Goal: Transaction & Acquisition: Purchase product/service

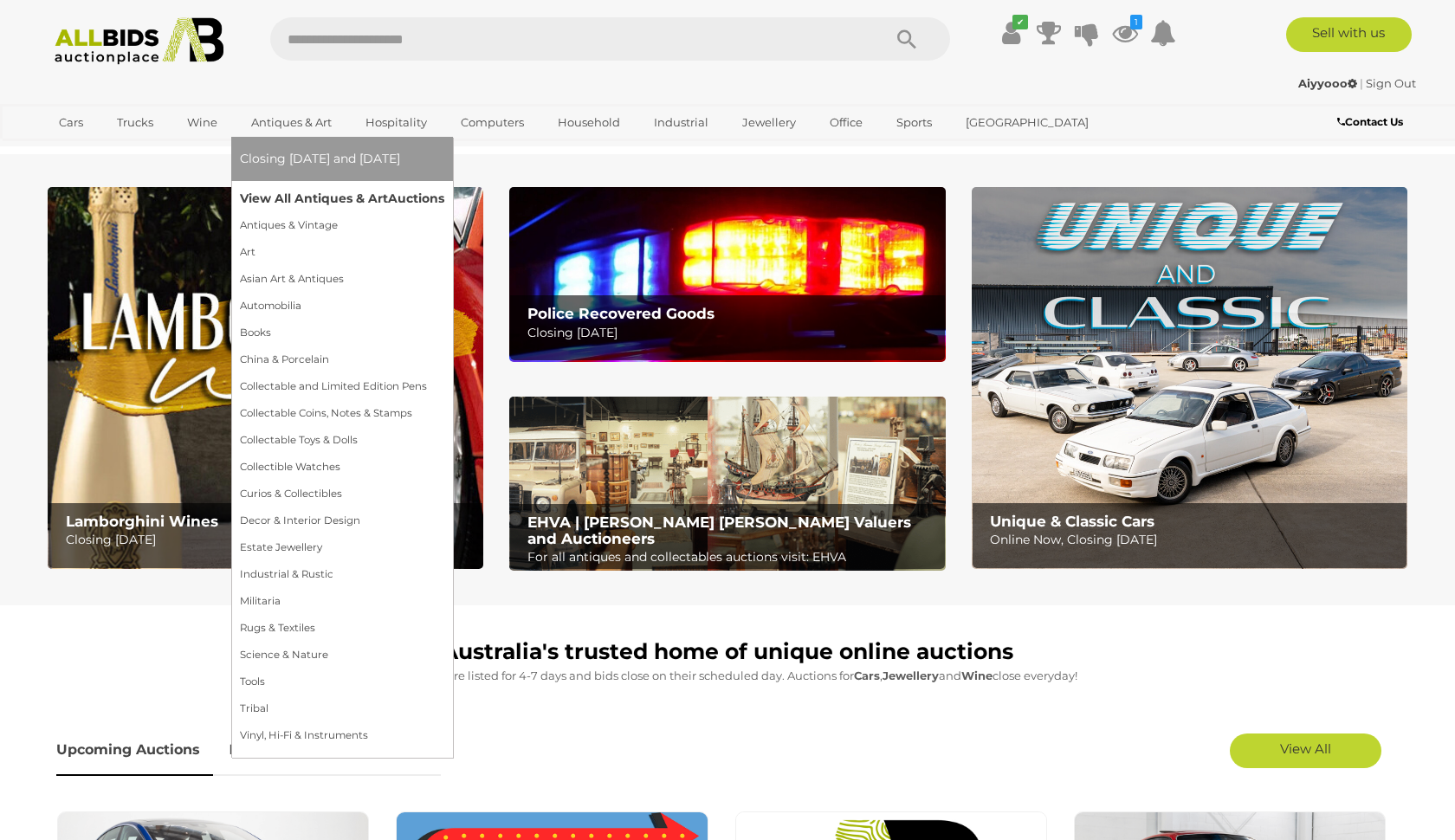
click at [280, 185] on link "View All Antiques & Art Auctions" at bounding box center [342, 198] width 204 height 27
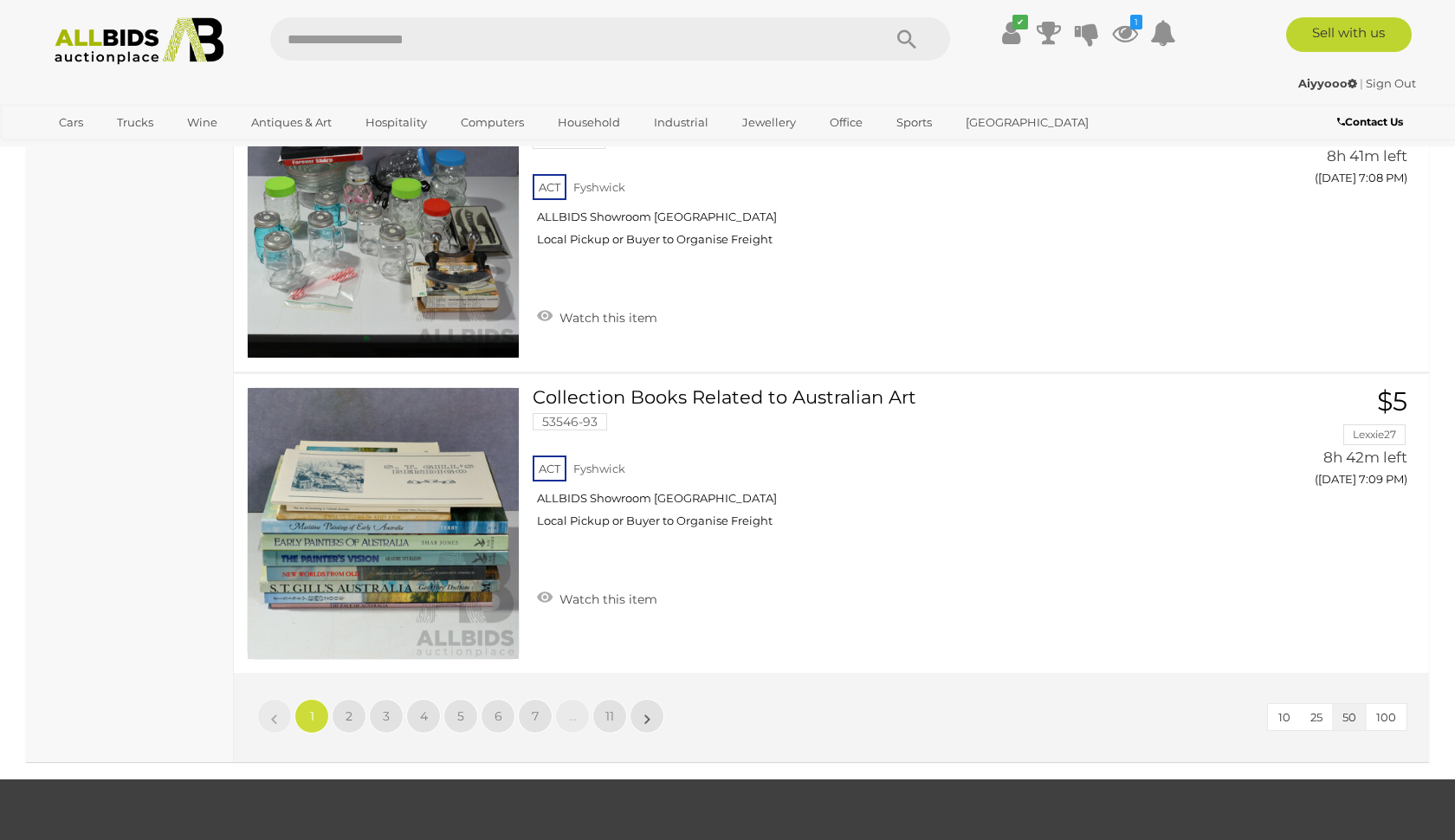
scroll to position [14910, 0]
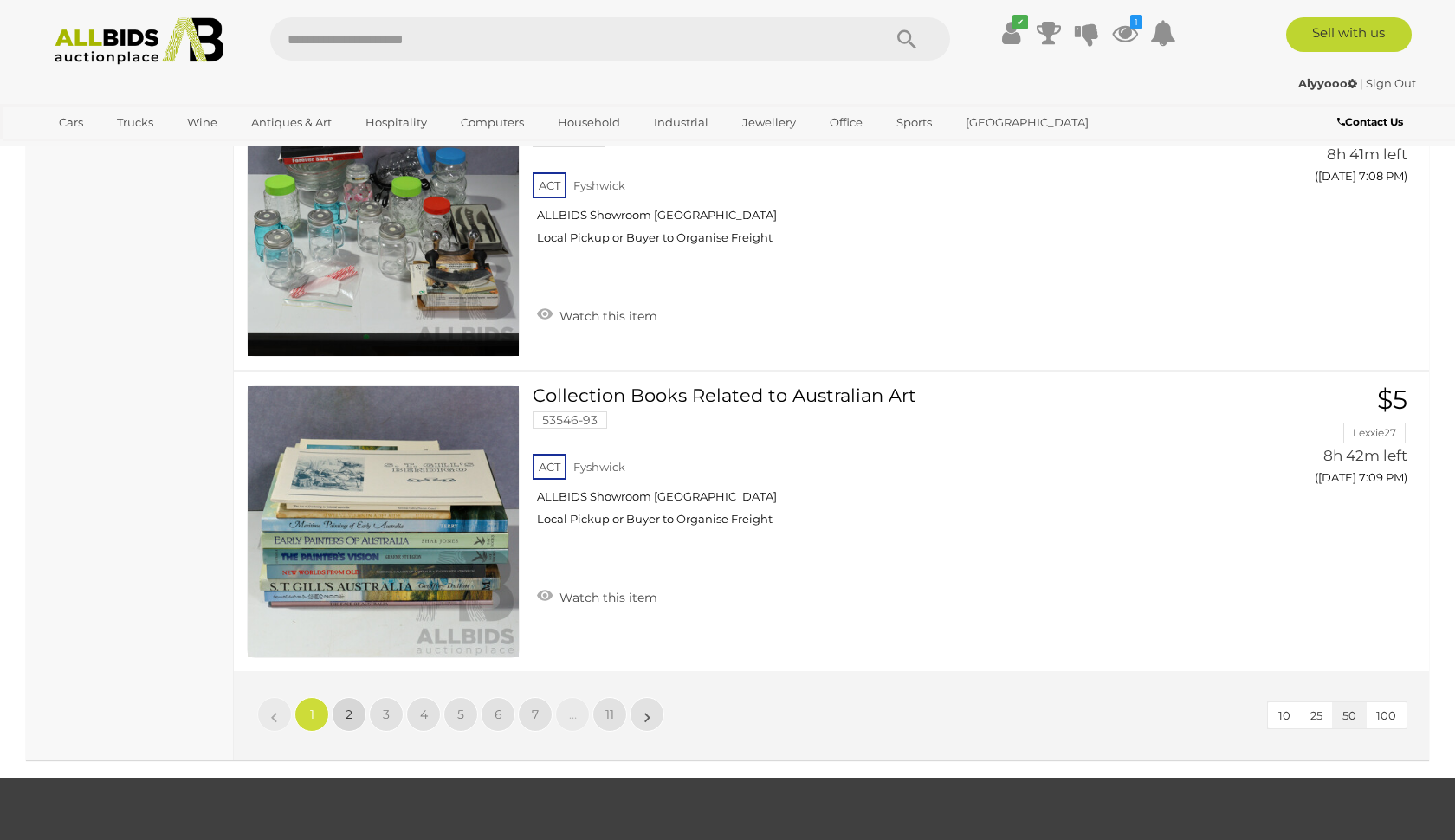
click at [349, 706] on span "2" at bounding box center [349, 714] width 6 height 16
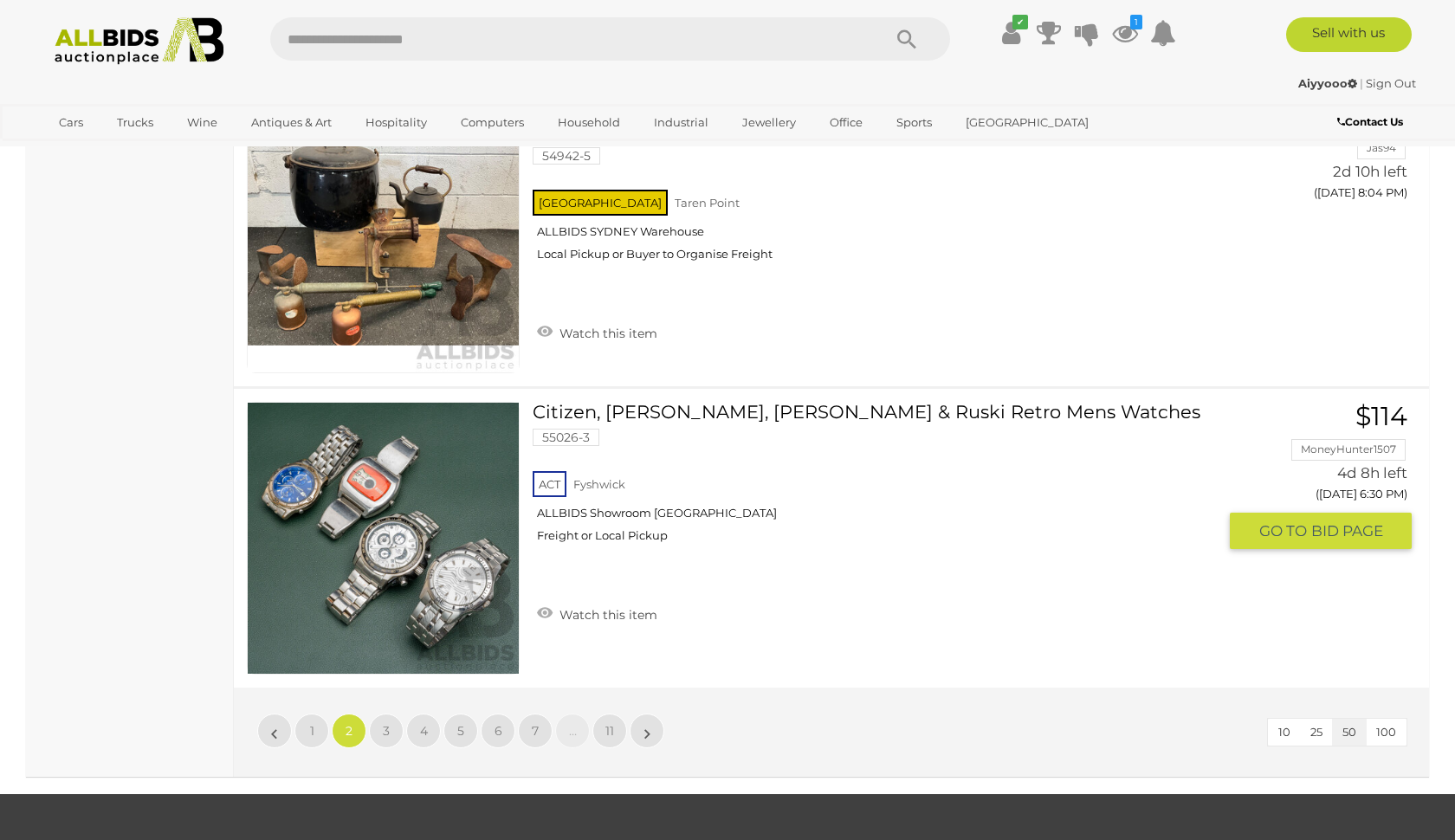
scroll to position [14916, 0]
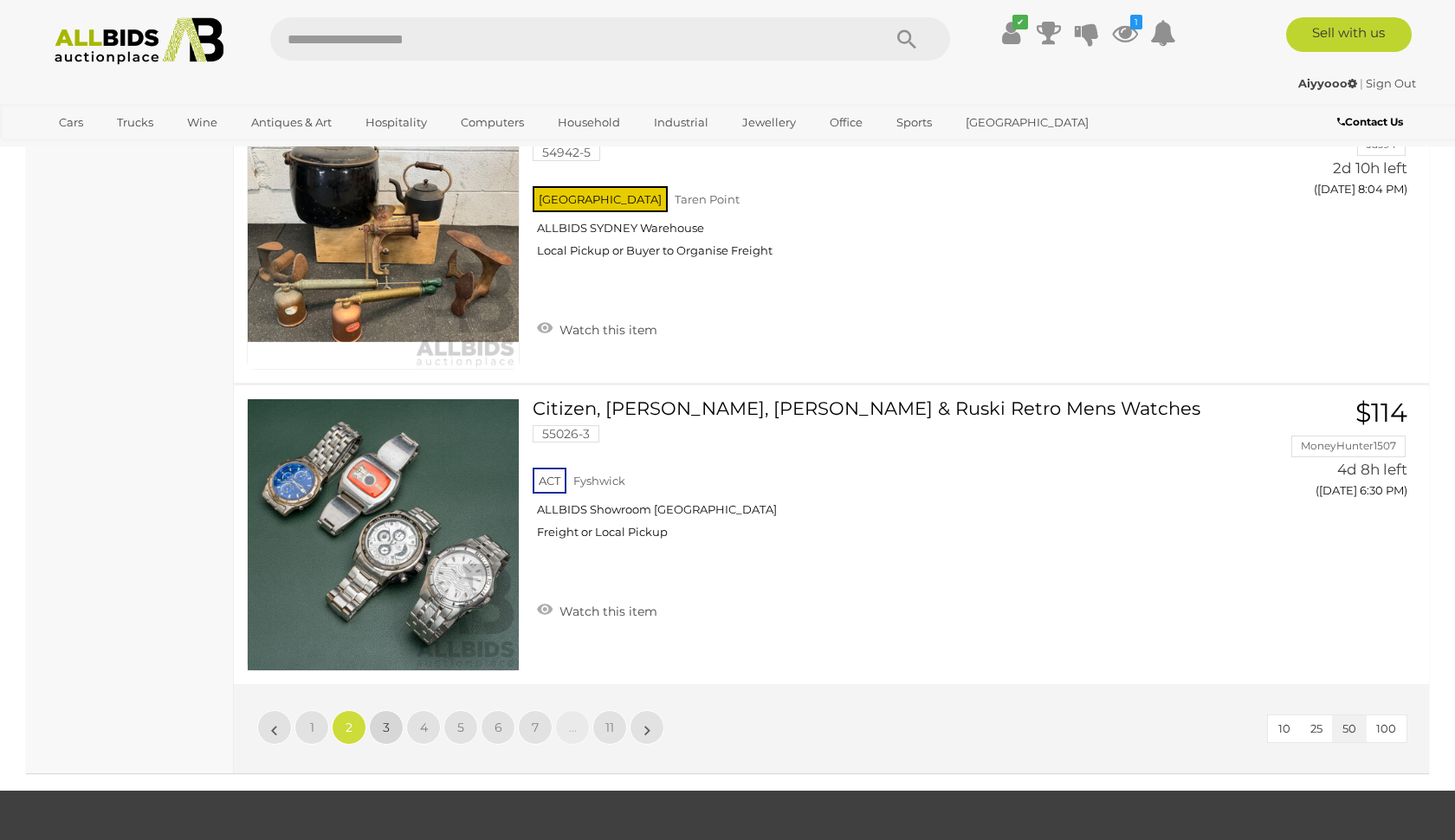
click at [382, 717] on link "3" at bounding box center [386, 727] width 34 height 34
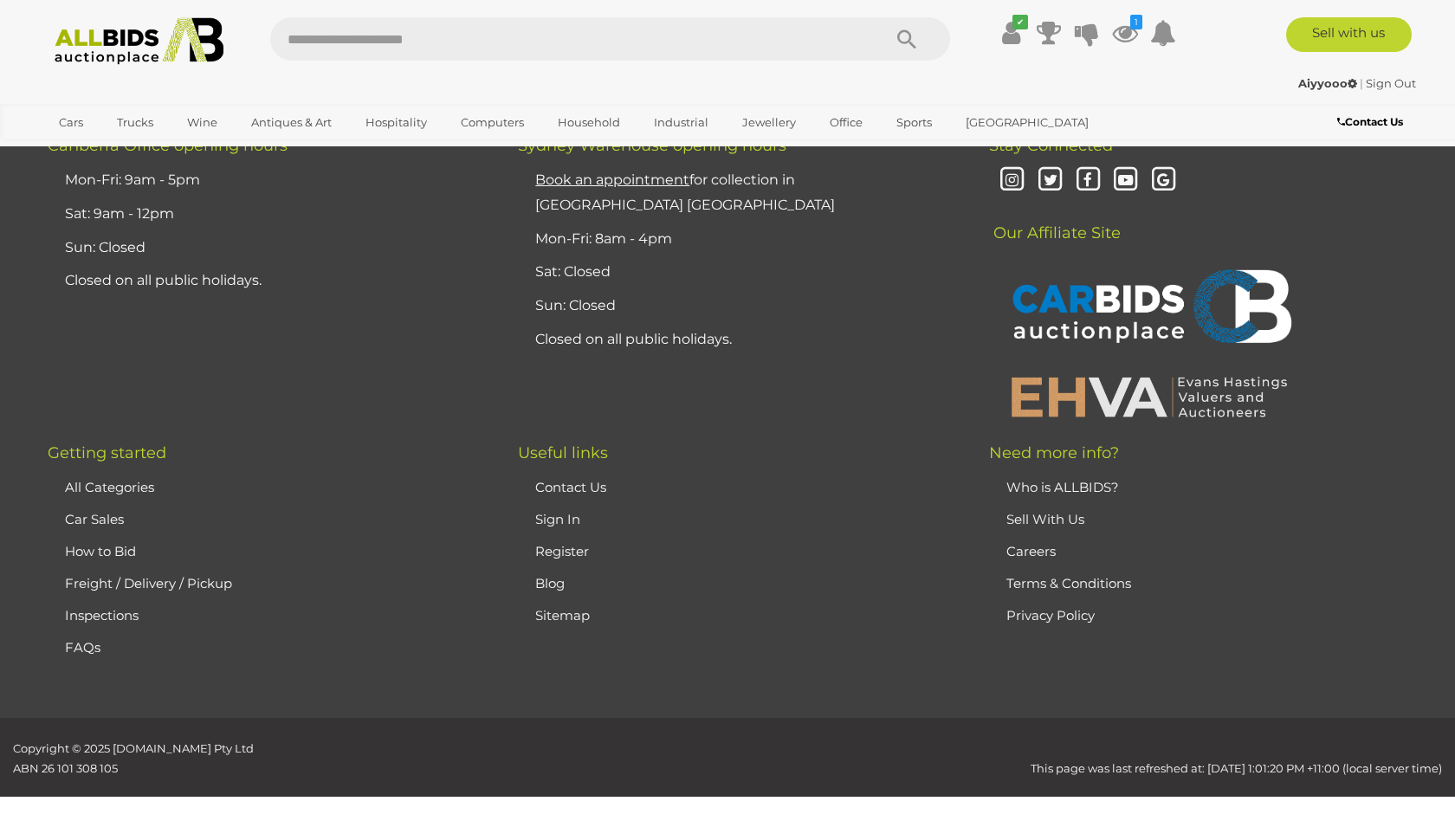
scroll to position [335, 0]
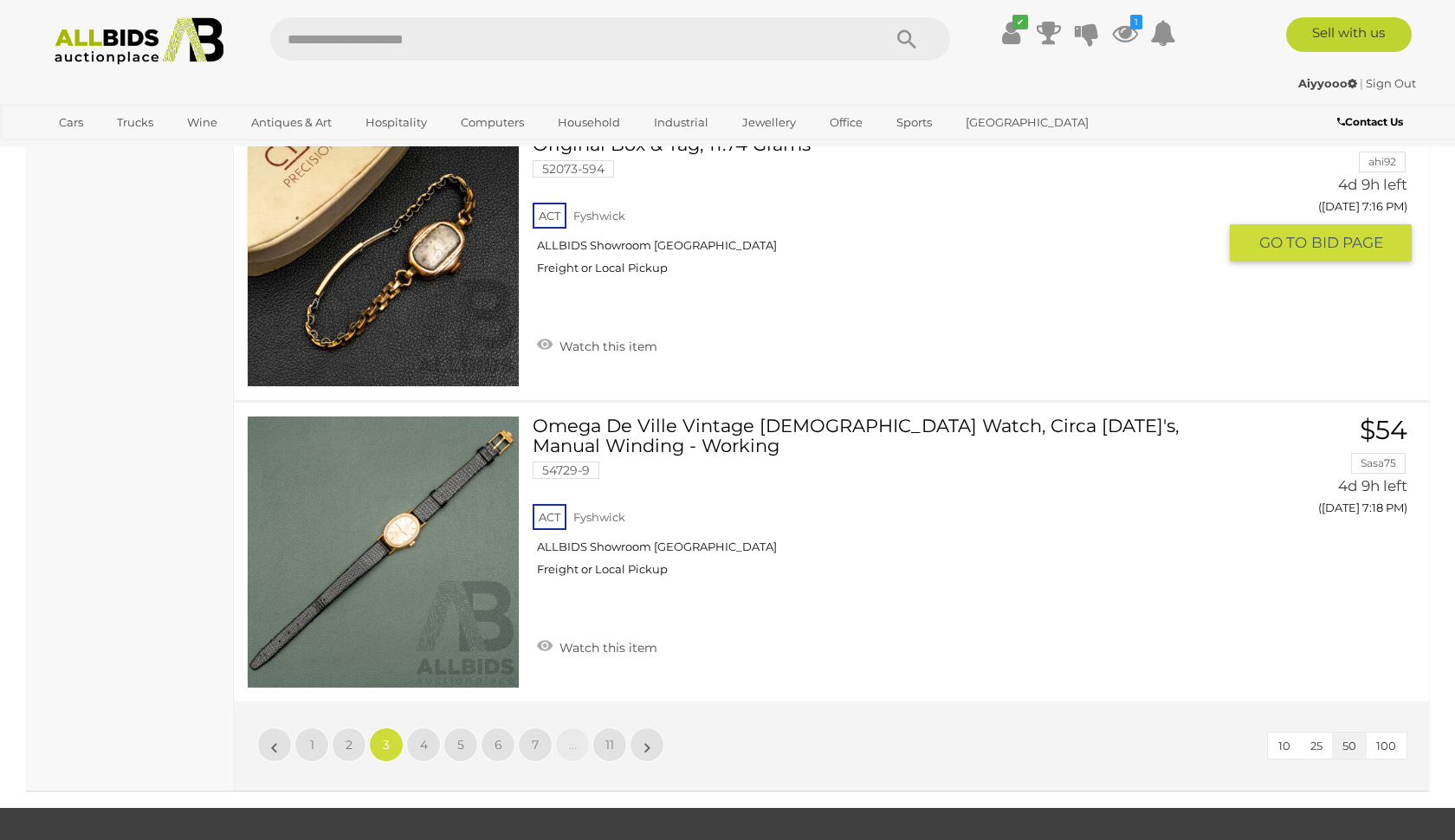
scroll to position [14888, 0]
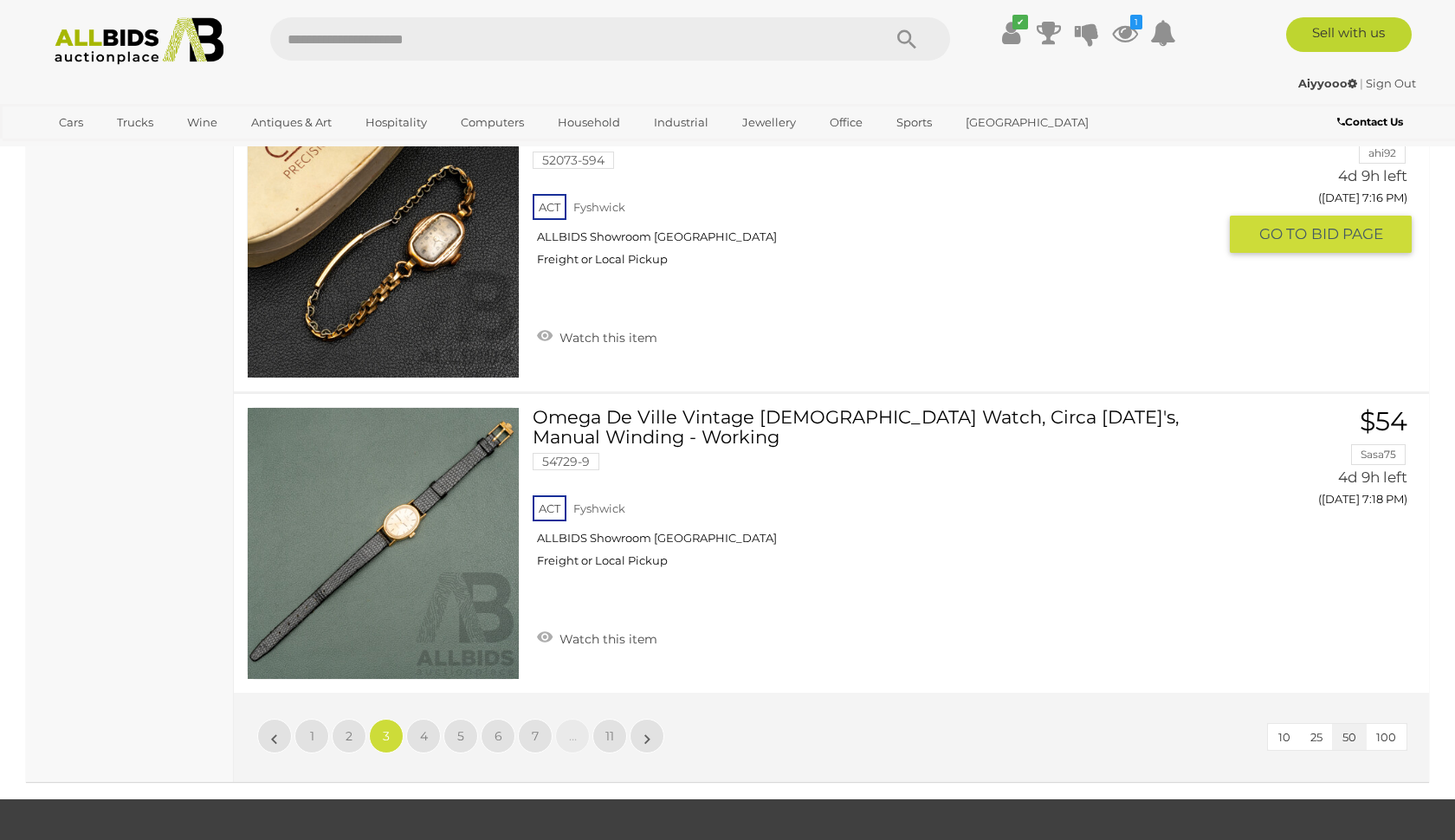
click at [503, 660] on img at bounding box center [383, 543] width 271 height 271
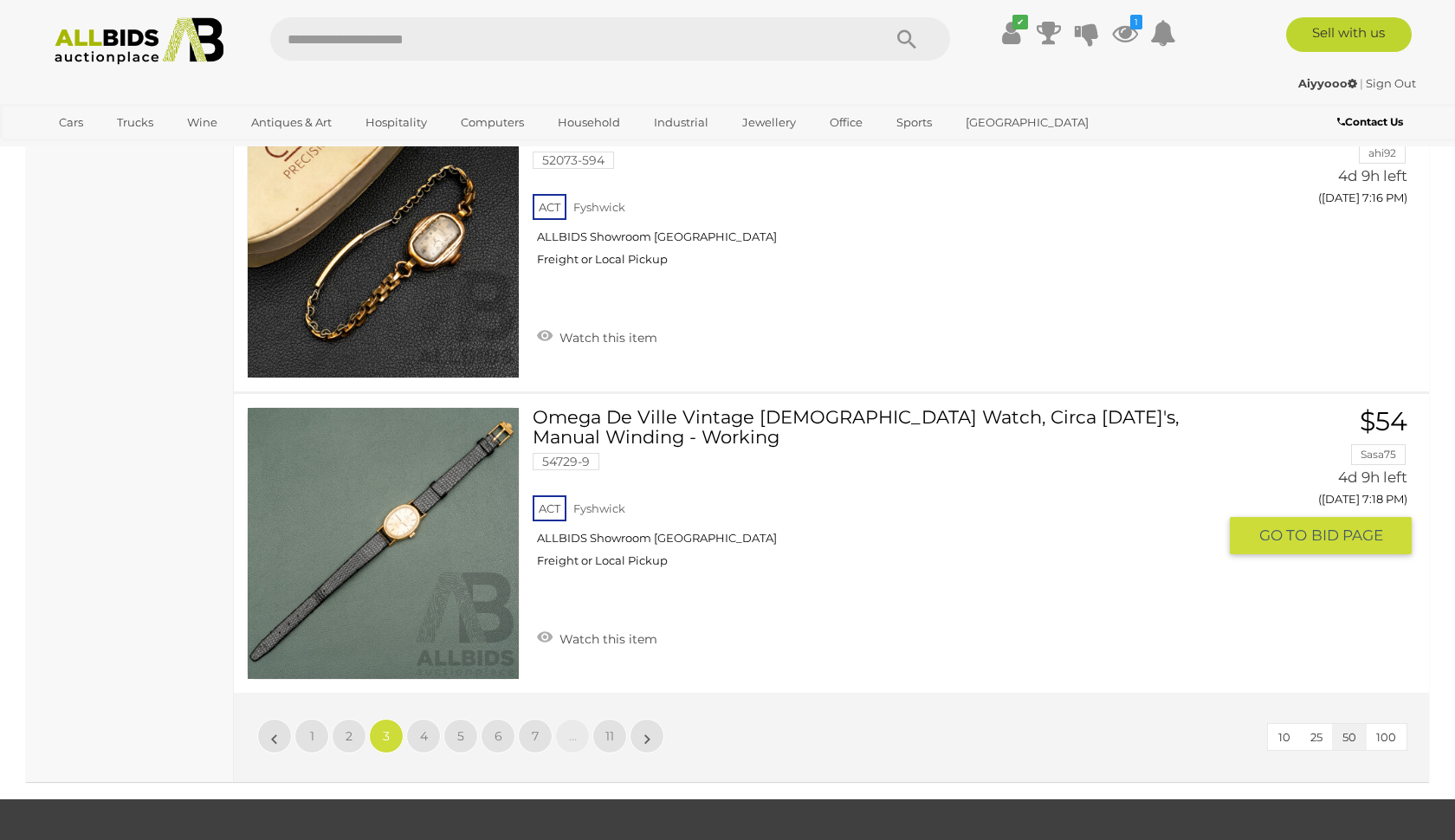
scroll to position [14917, 0]
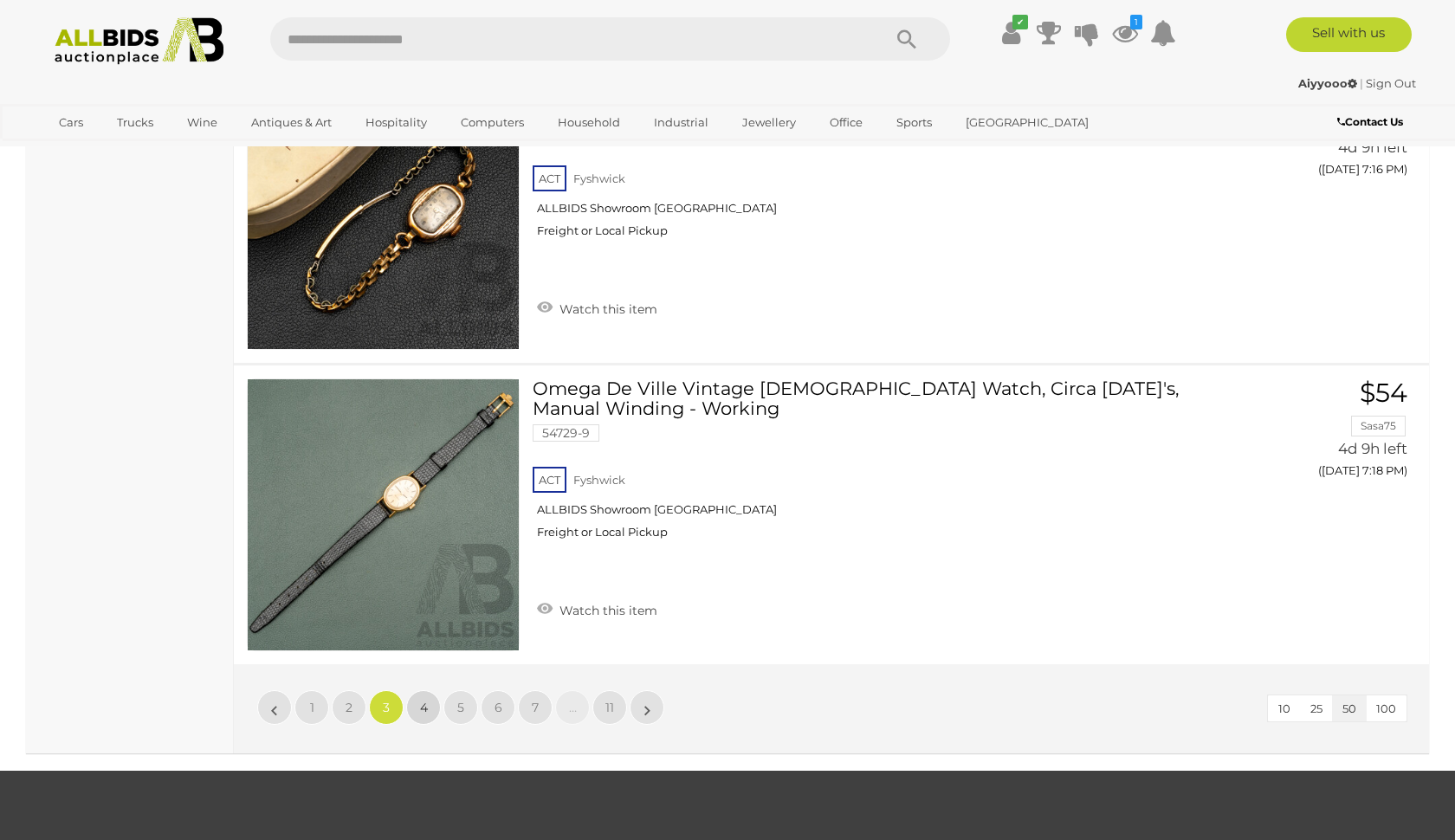
click at [424, 701] on span "4" at bounding box center [424, 707] width 7 height 16
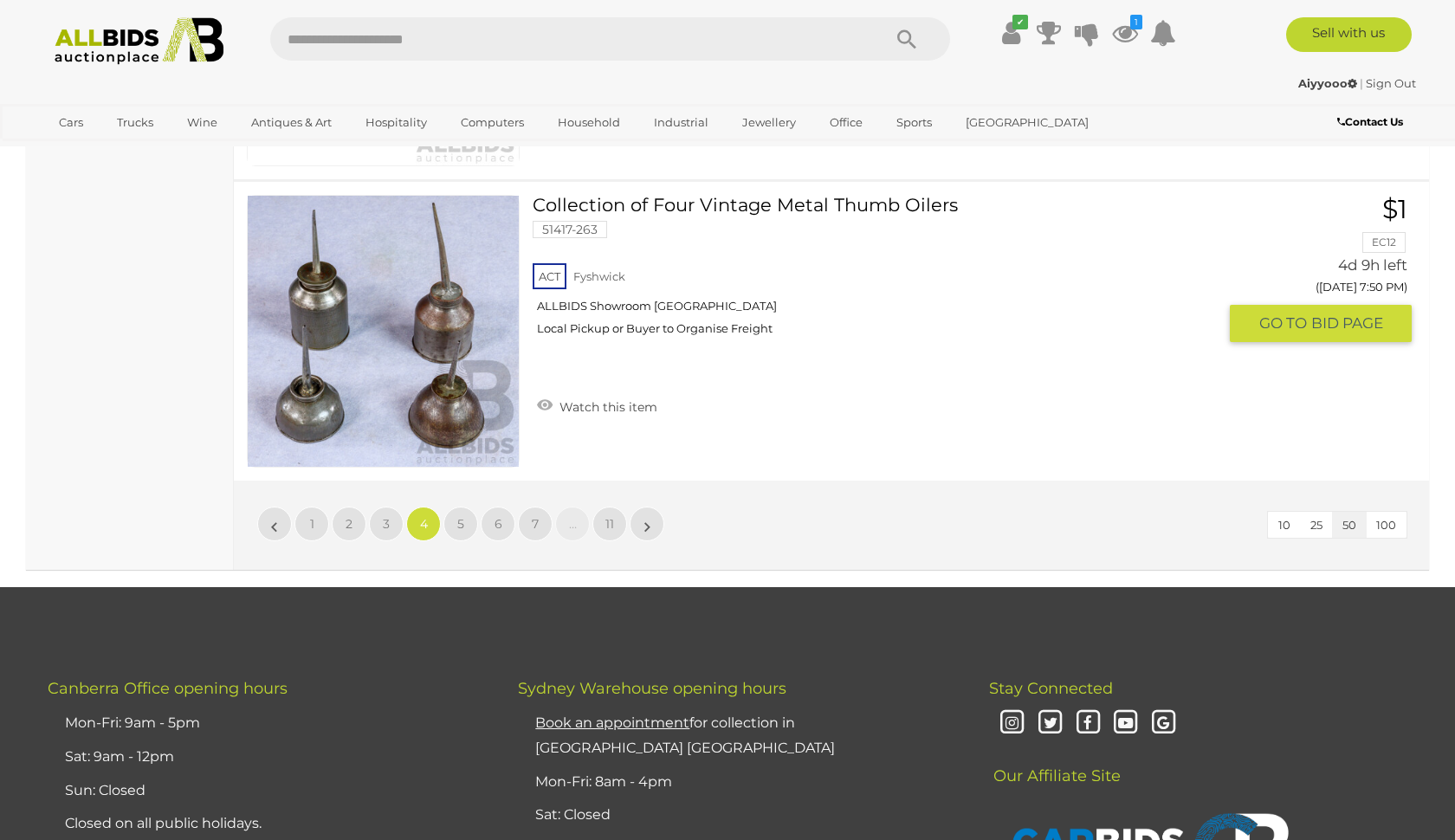
scroll to position [15122, 0]
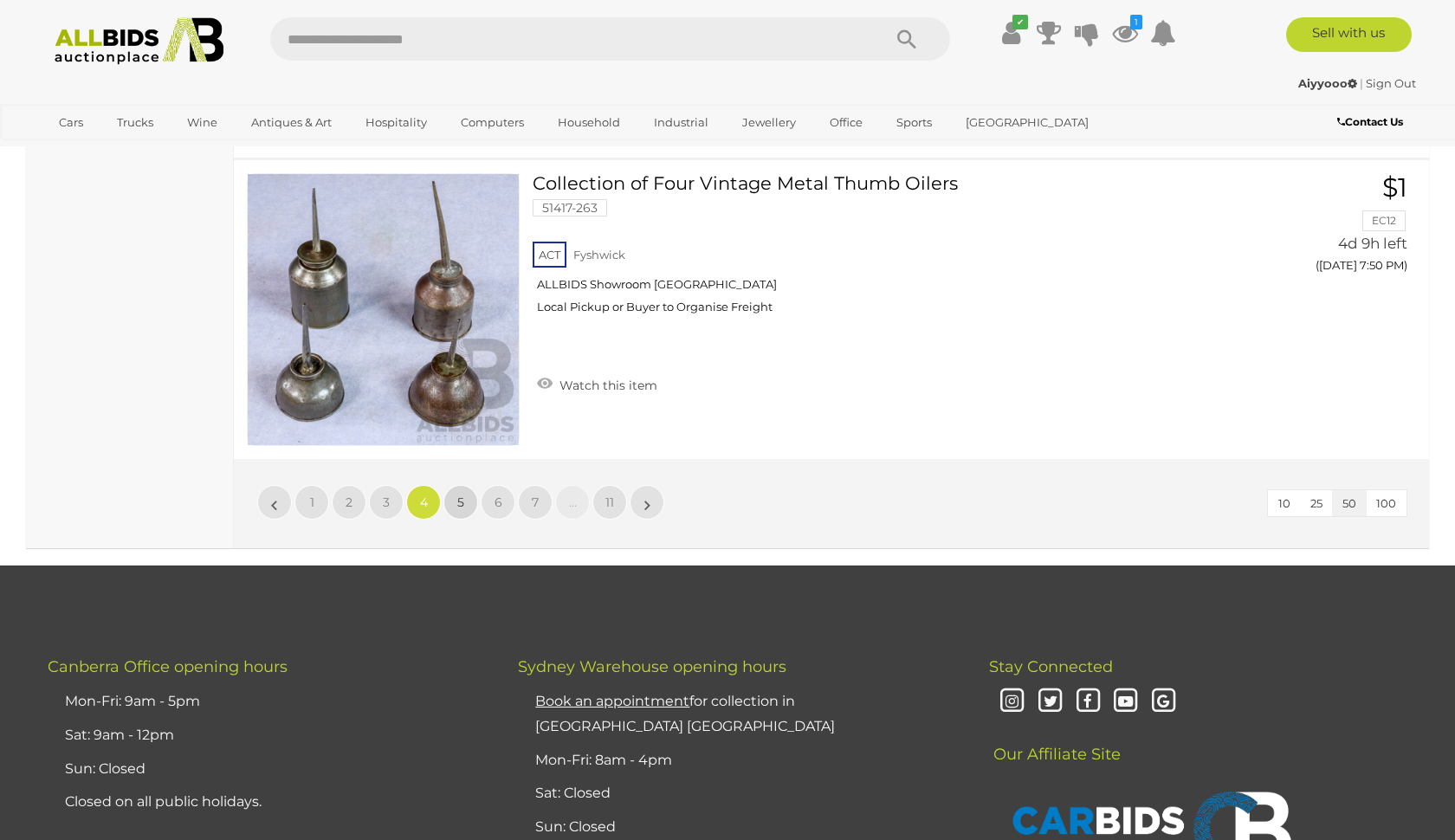
click at [466, 505] on link "5" at bounding box center [460, 502] width 34 height 34
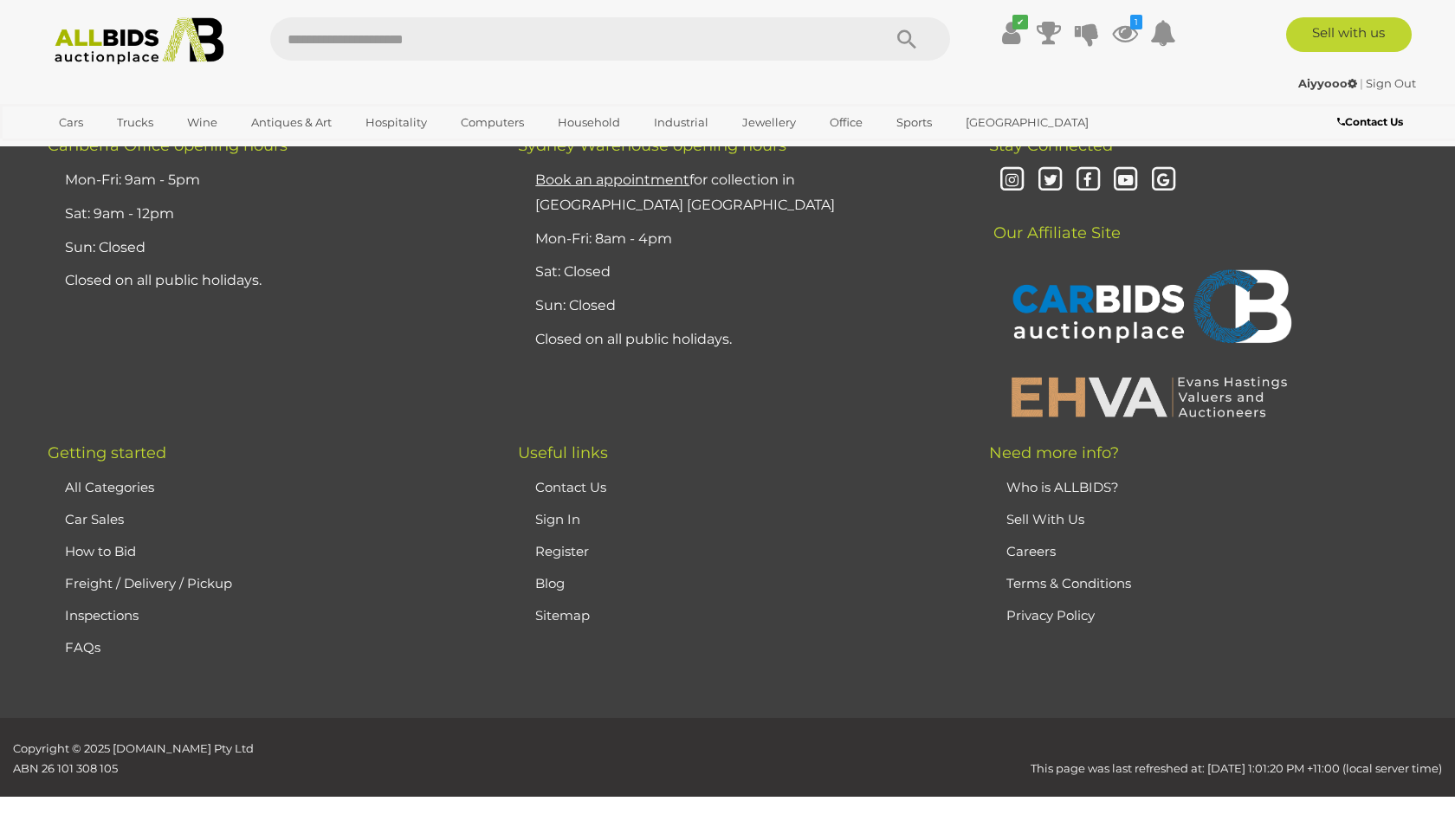
scroll to position [335, 0]
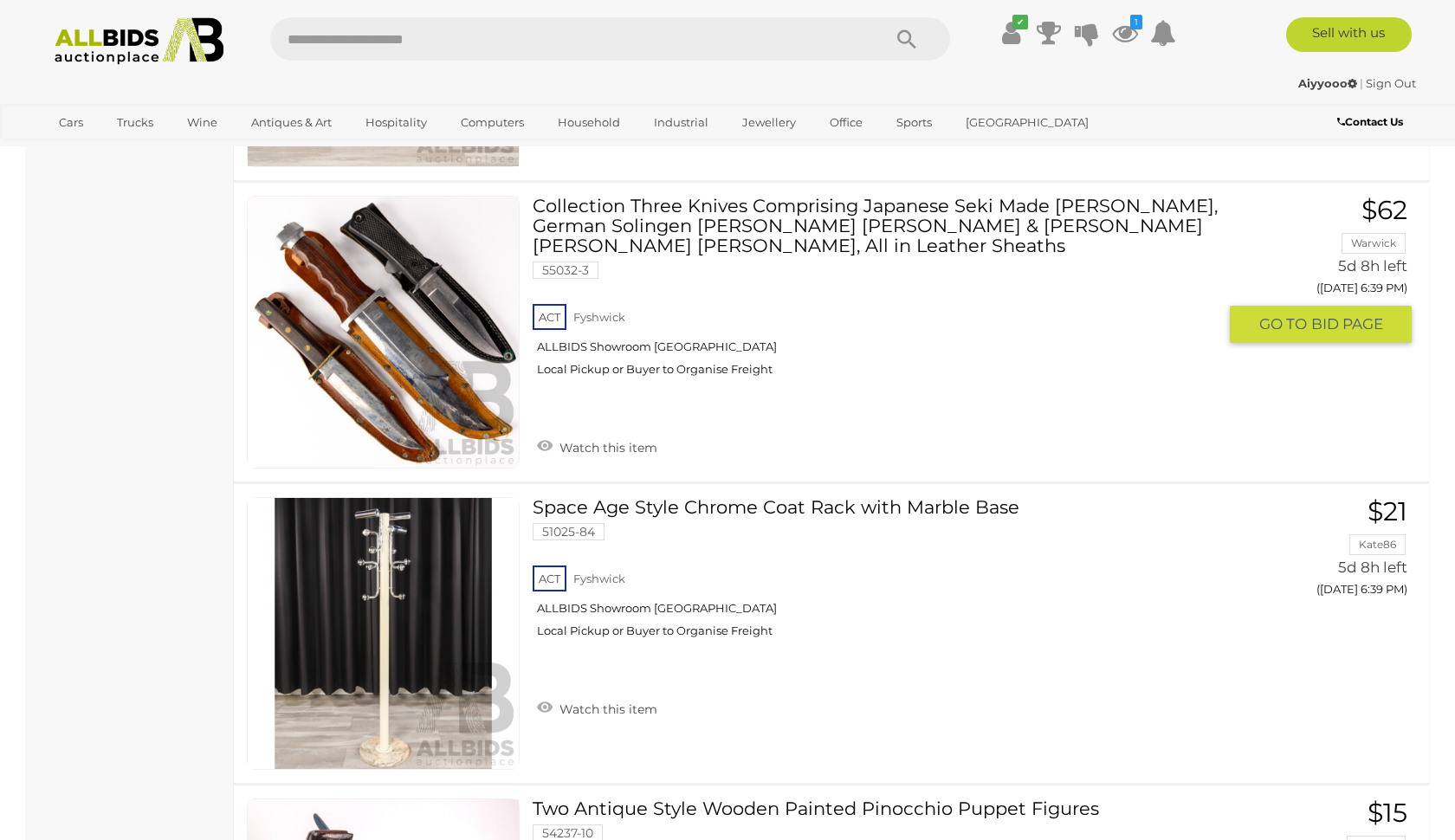
scroll to position [14545, 0]
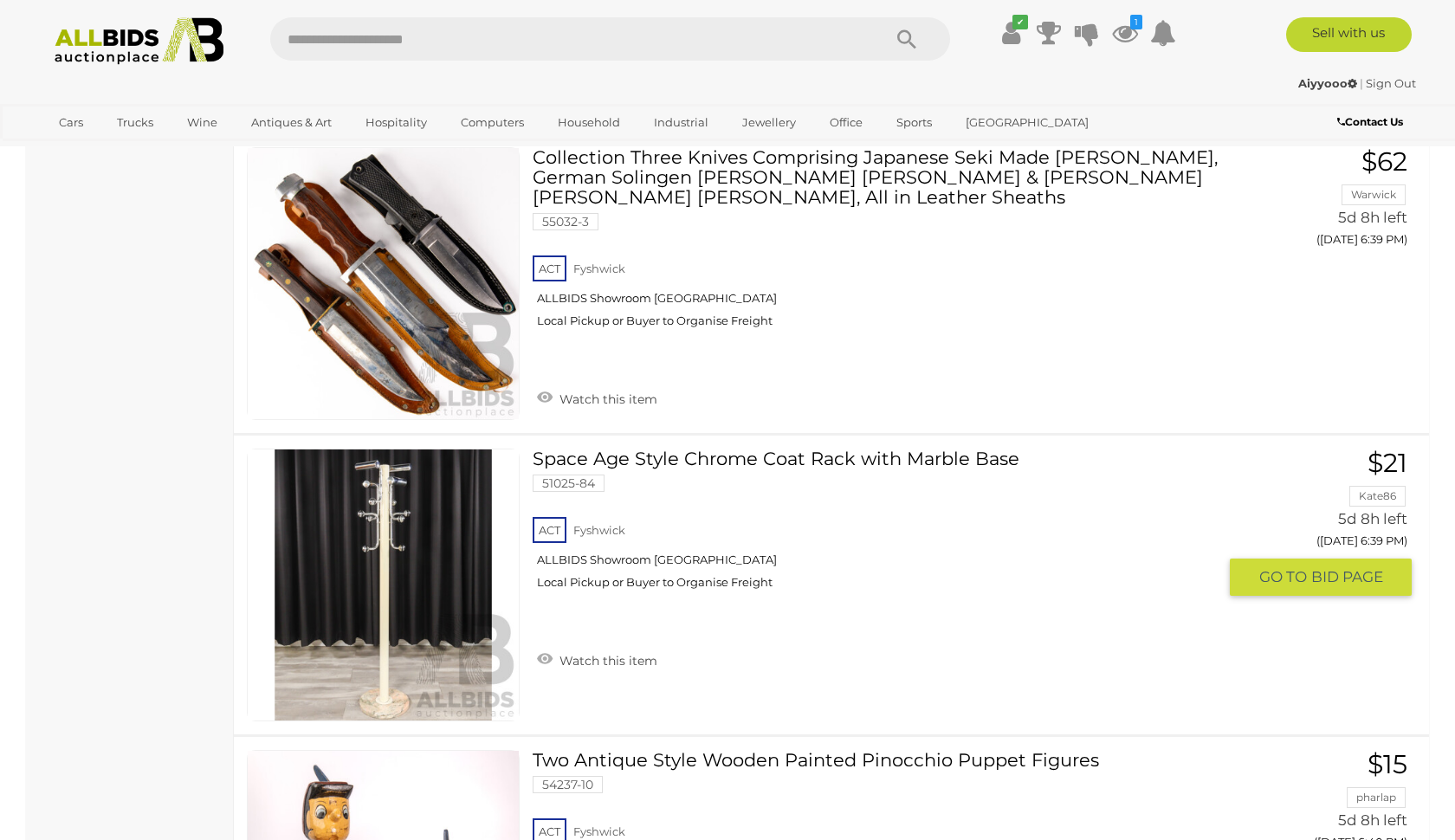
click at [390, 528] on link at bounding box center [383, 585] width 273 height 273
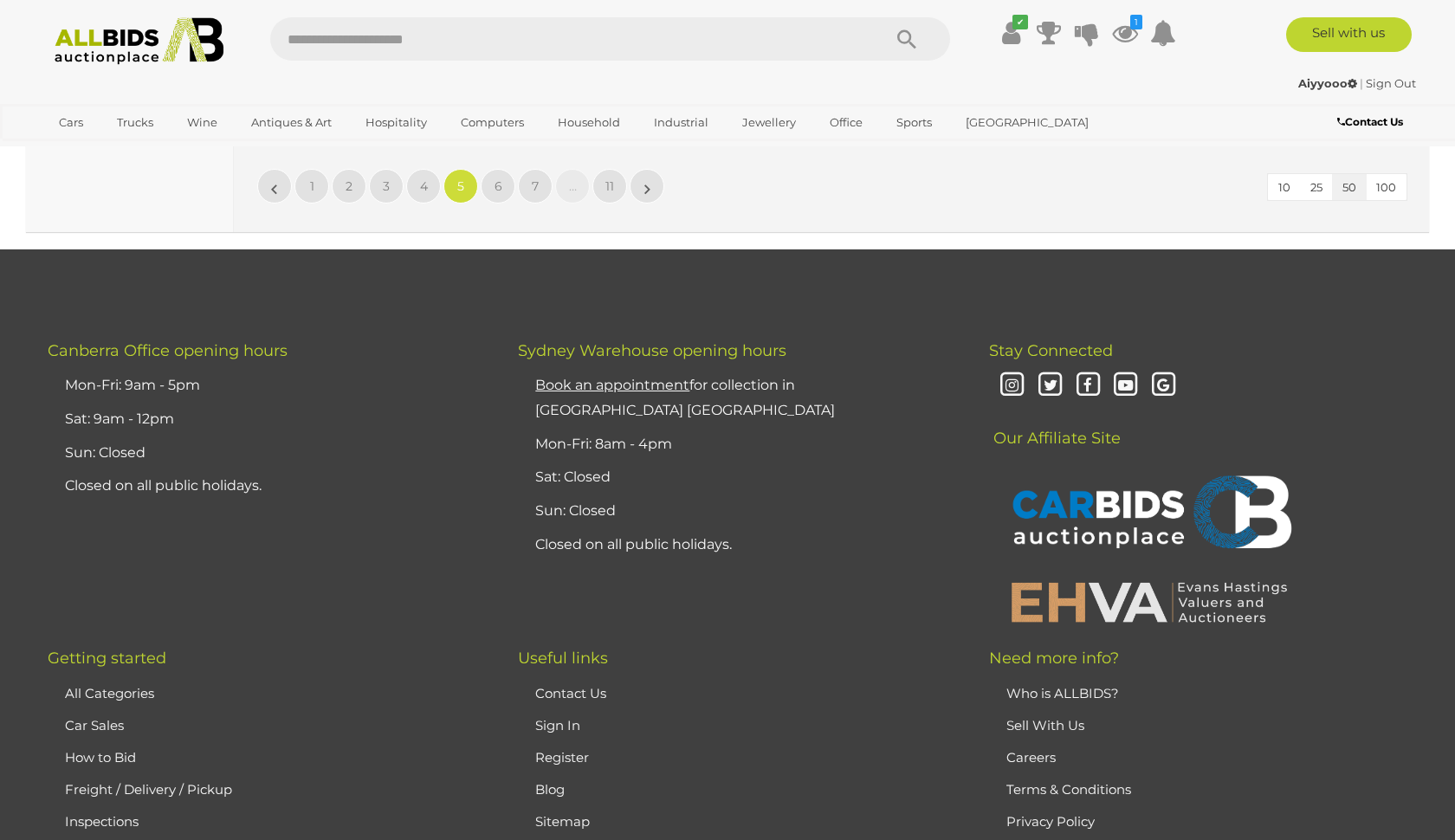
scroll to position [15429, 0]
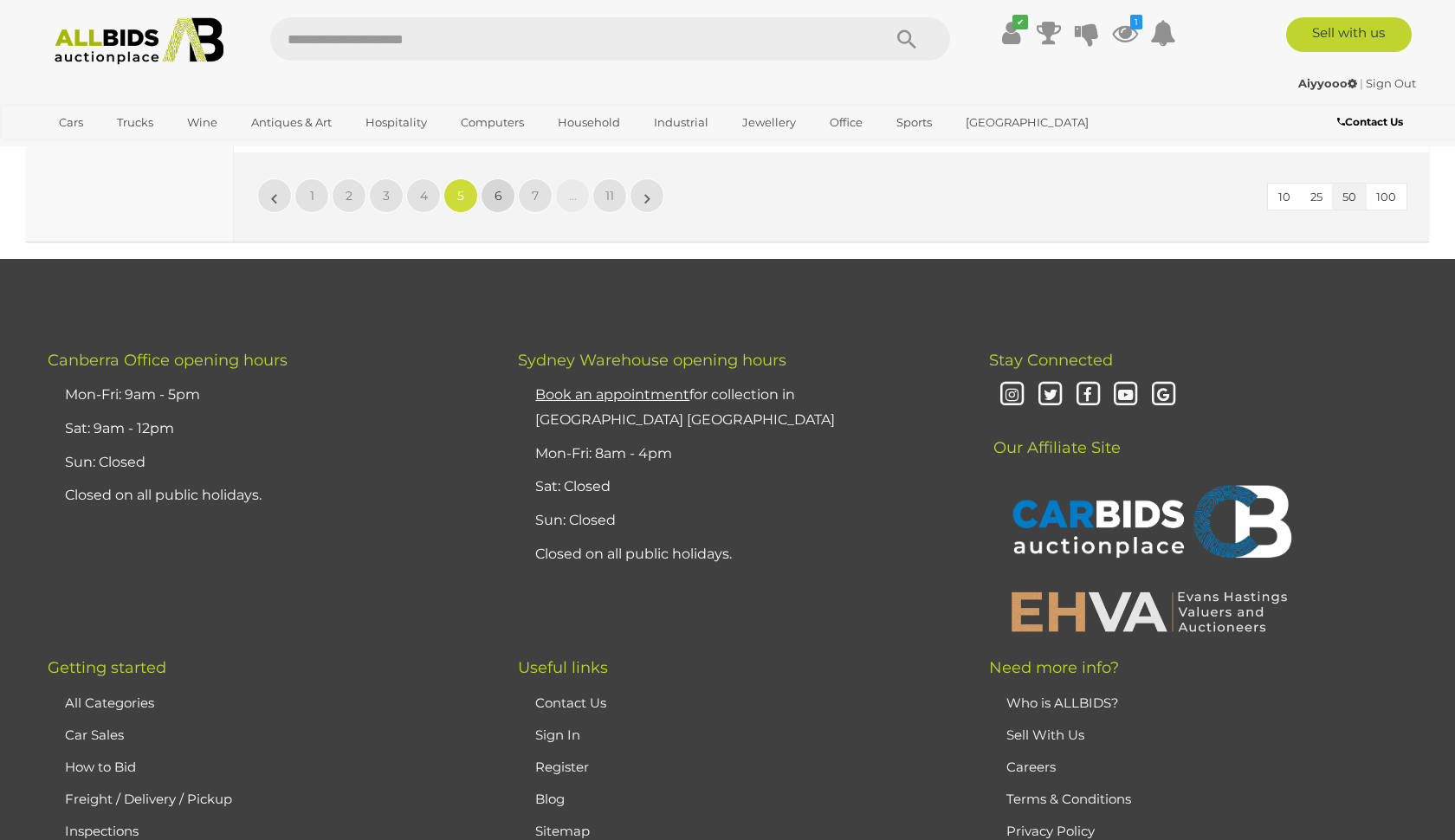
click at [501, 204] on link "6" at bounding box center [497, 195] width 34 height 34
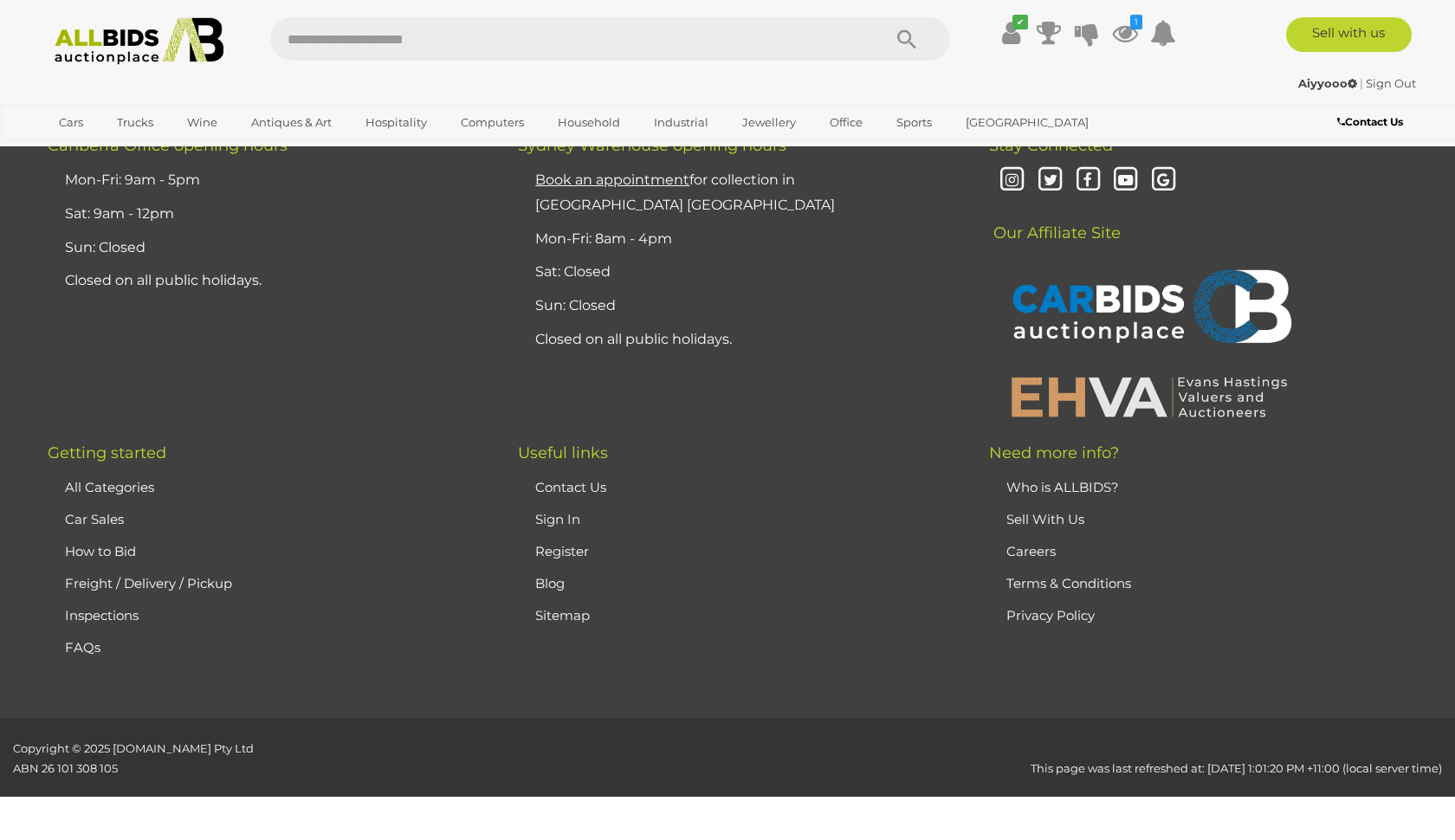
scroll to position [335, 0]
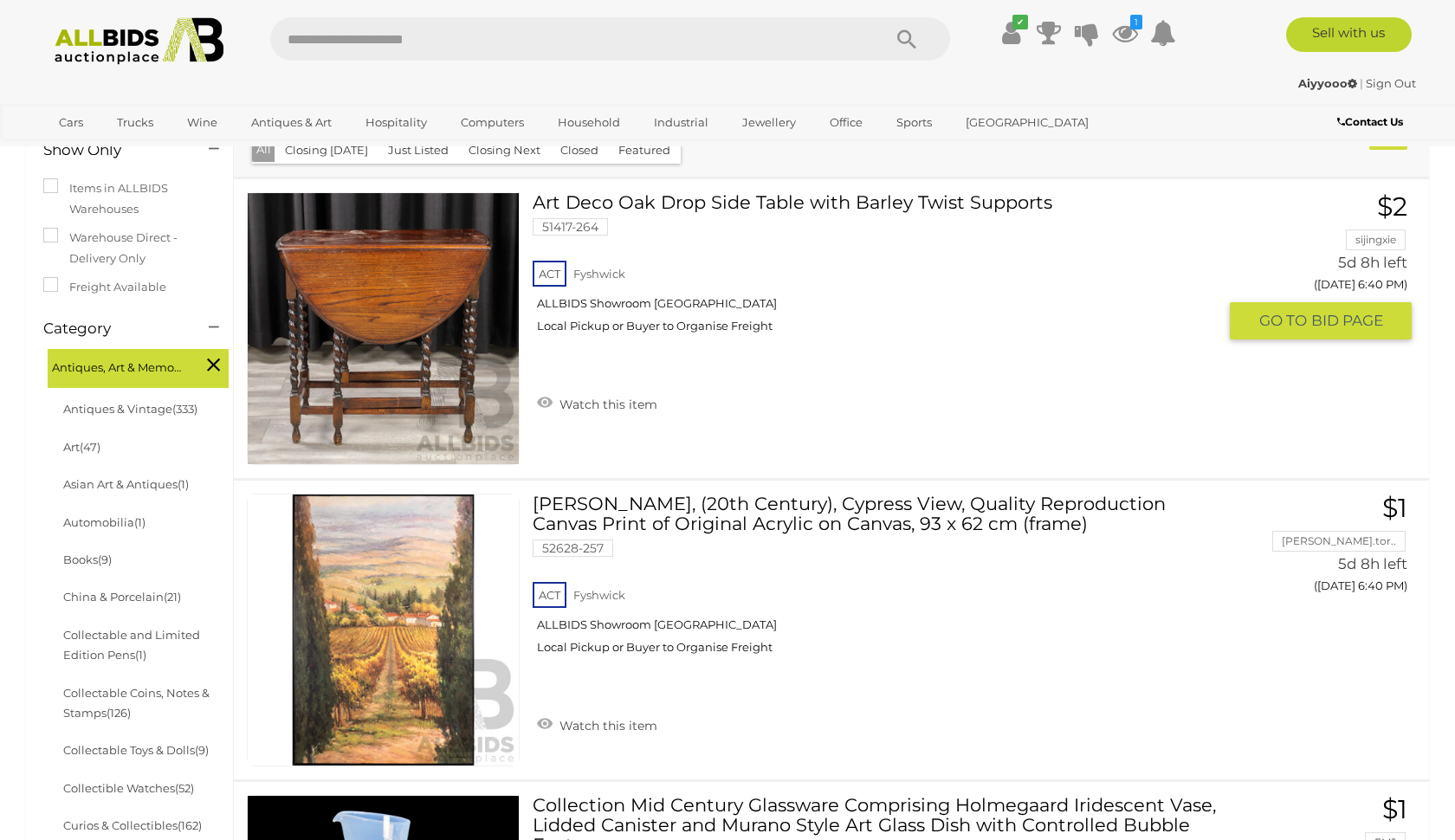
click at [429, 346] on img at bounding box center [383, 328] width 271 height 271
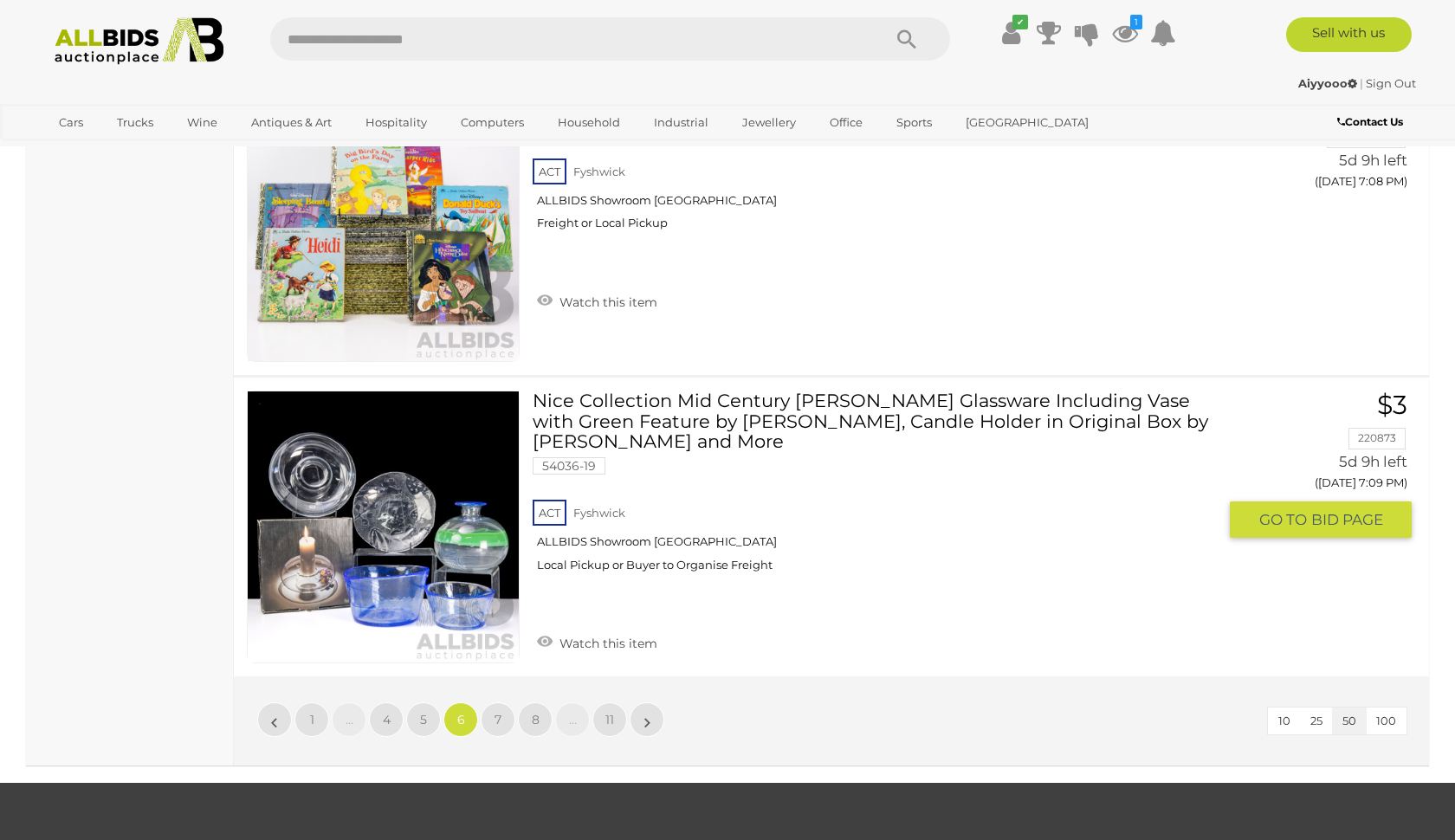
scroll to position [14924, 0]
click at [505, 702] on link "7" at bounding box center [497, 719] width 34 height 34
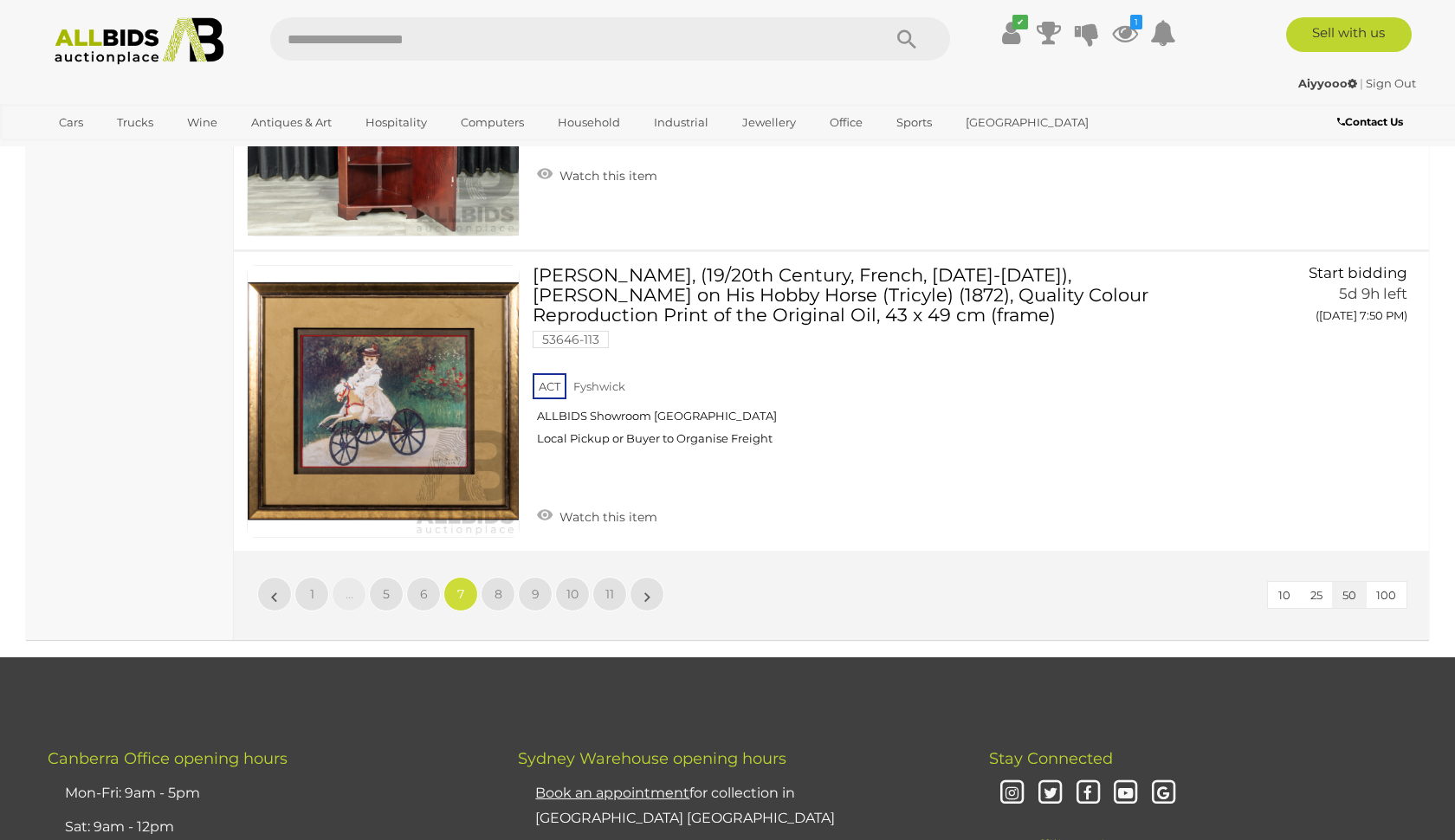
scroll to position [15043, 0]
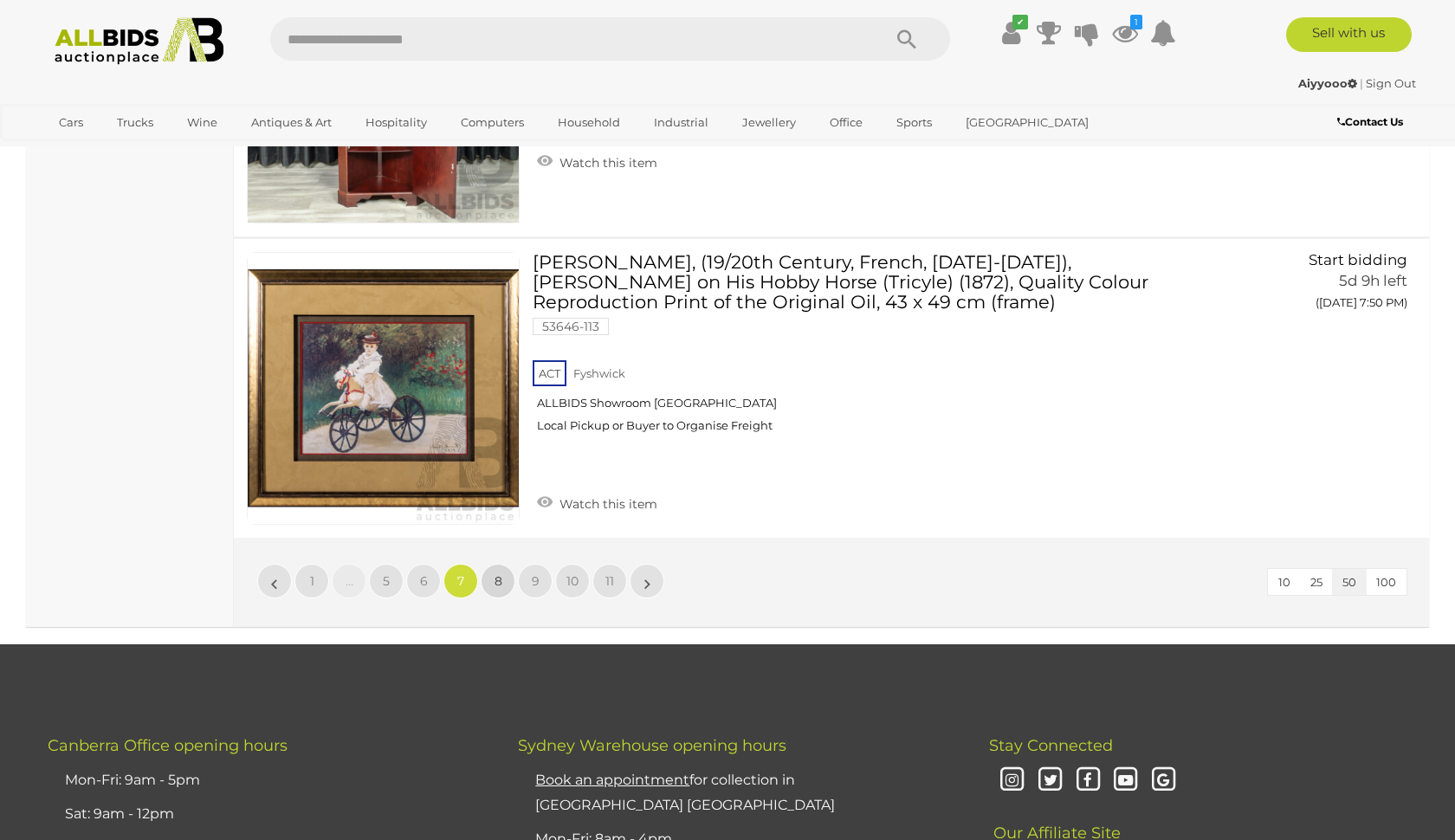
click at [494, 575] on span "8" at bounding box center [498, 580] width 7 height 16
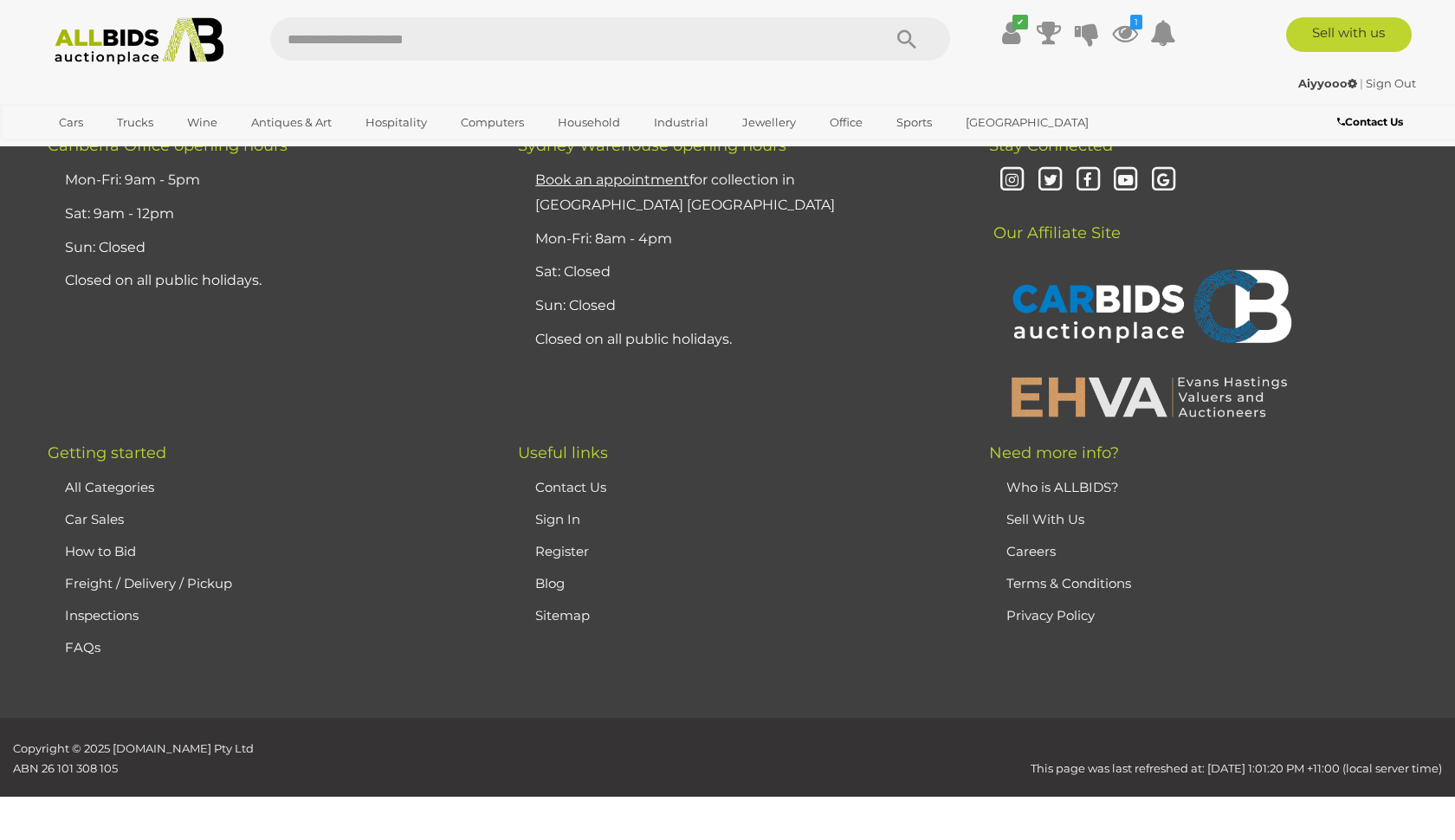
scroll to position [335, 0]
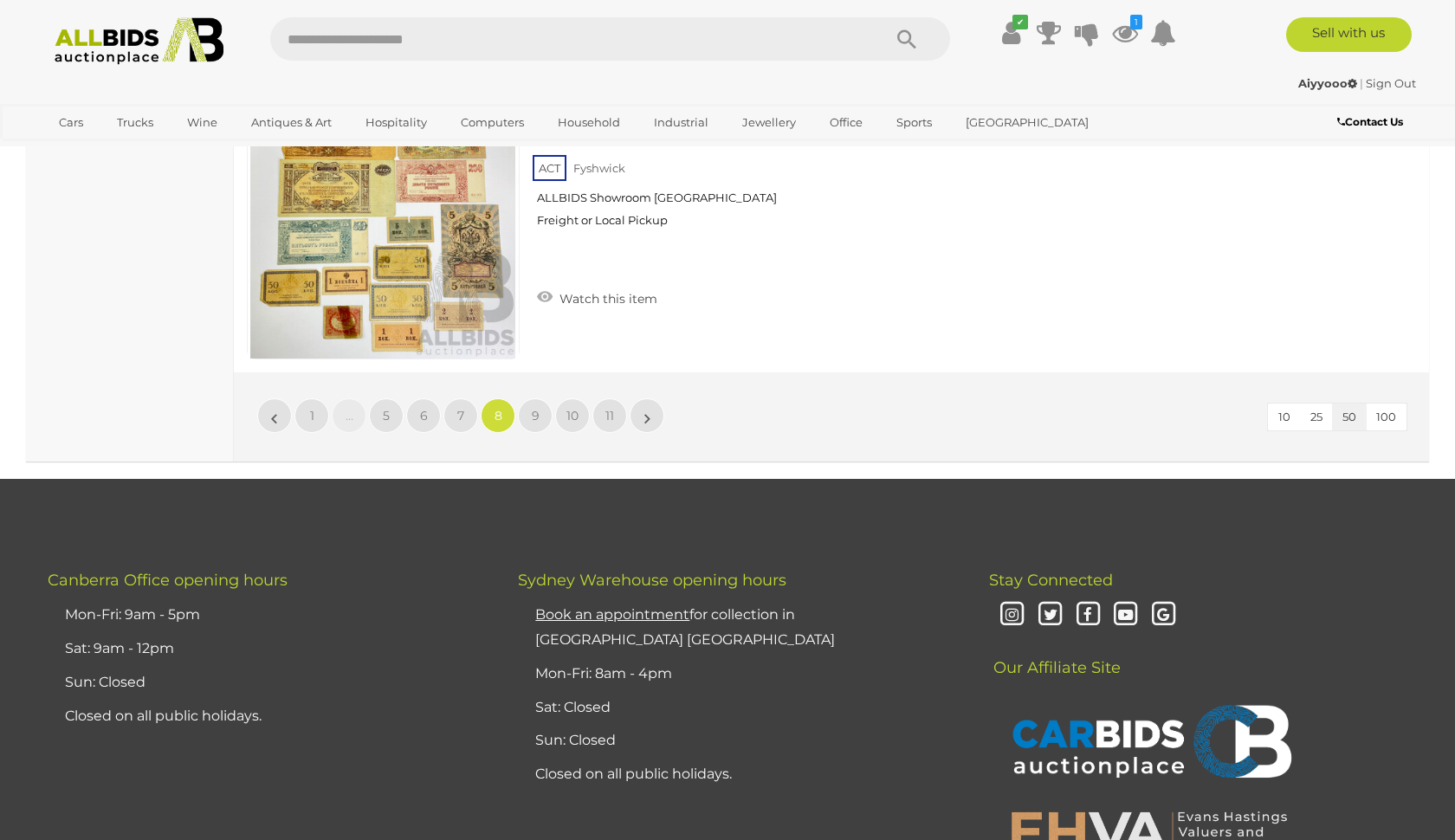
scroll to position [15212, 0]
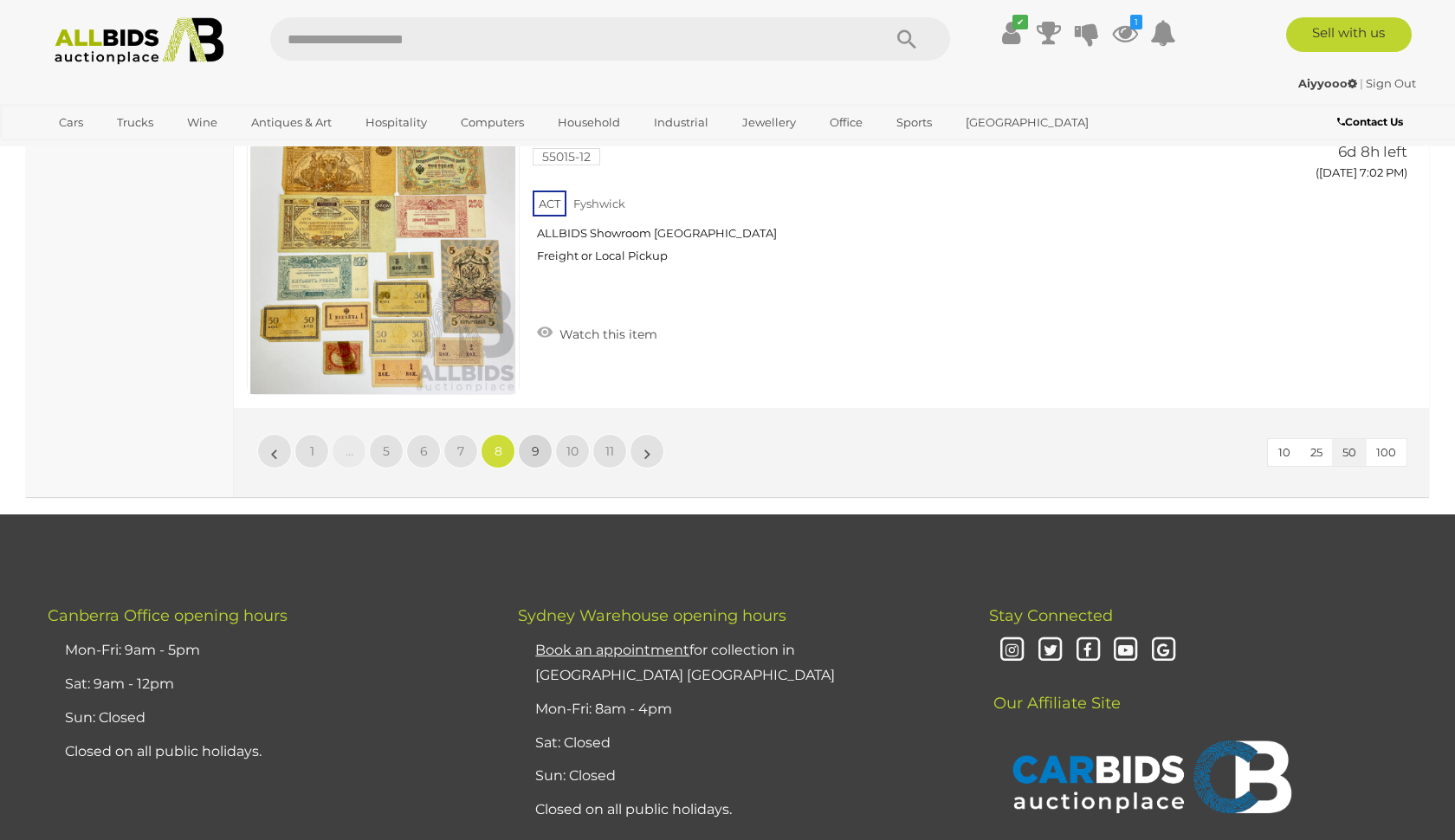
click at [536, 443] on span "9" at bounding box center [536, 451] width 7 height 16
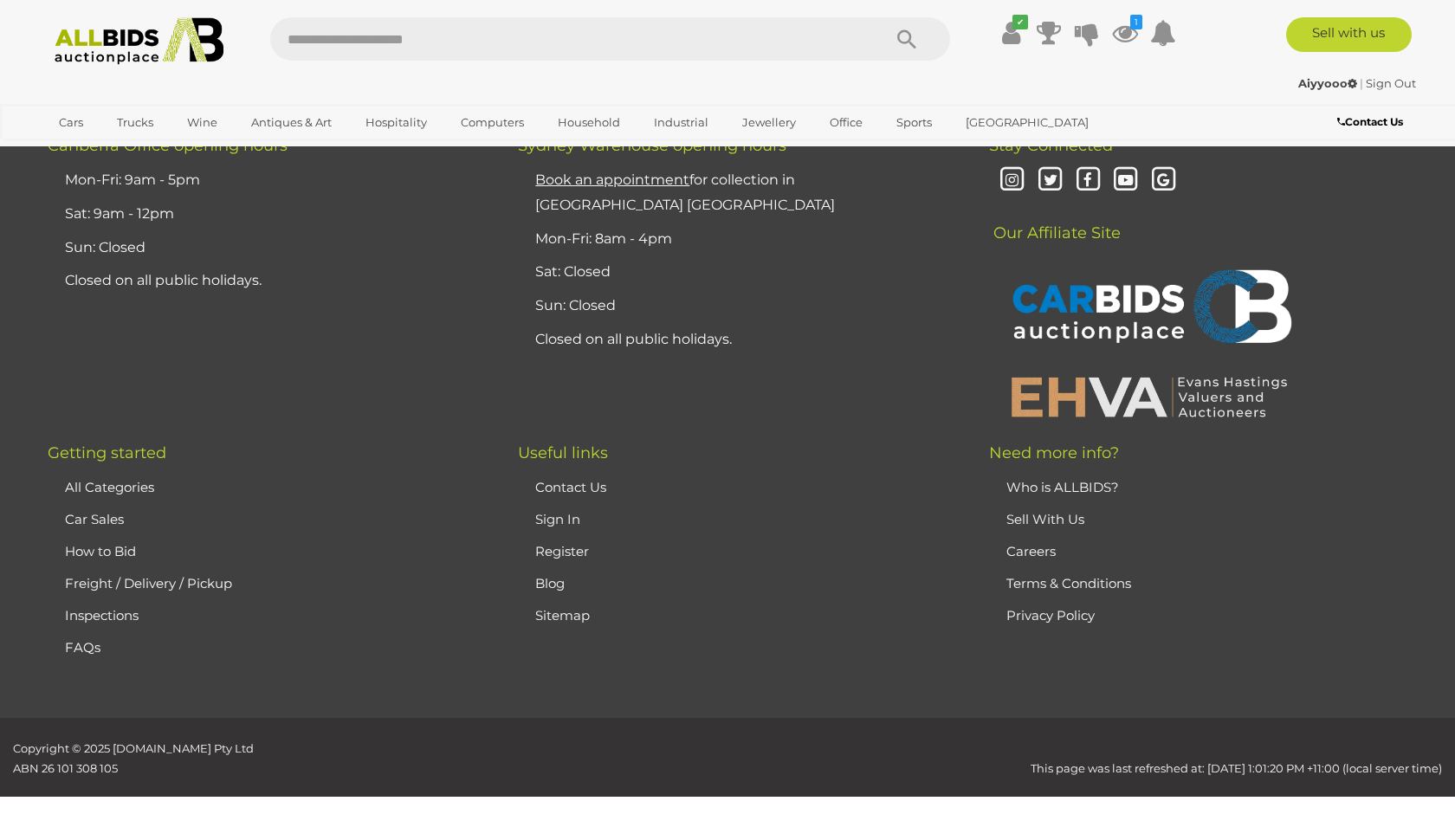
scroll to position [335, 0]
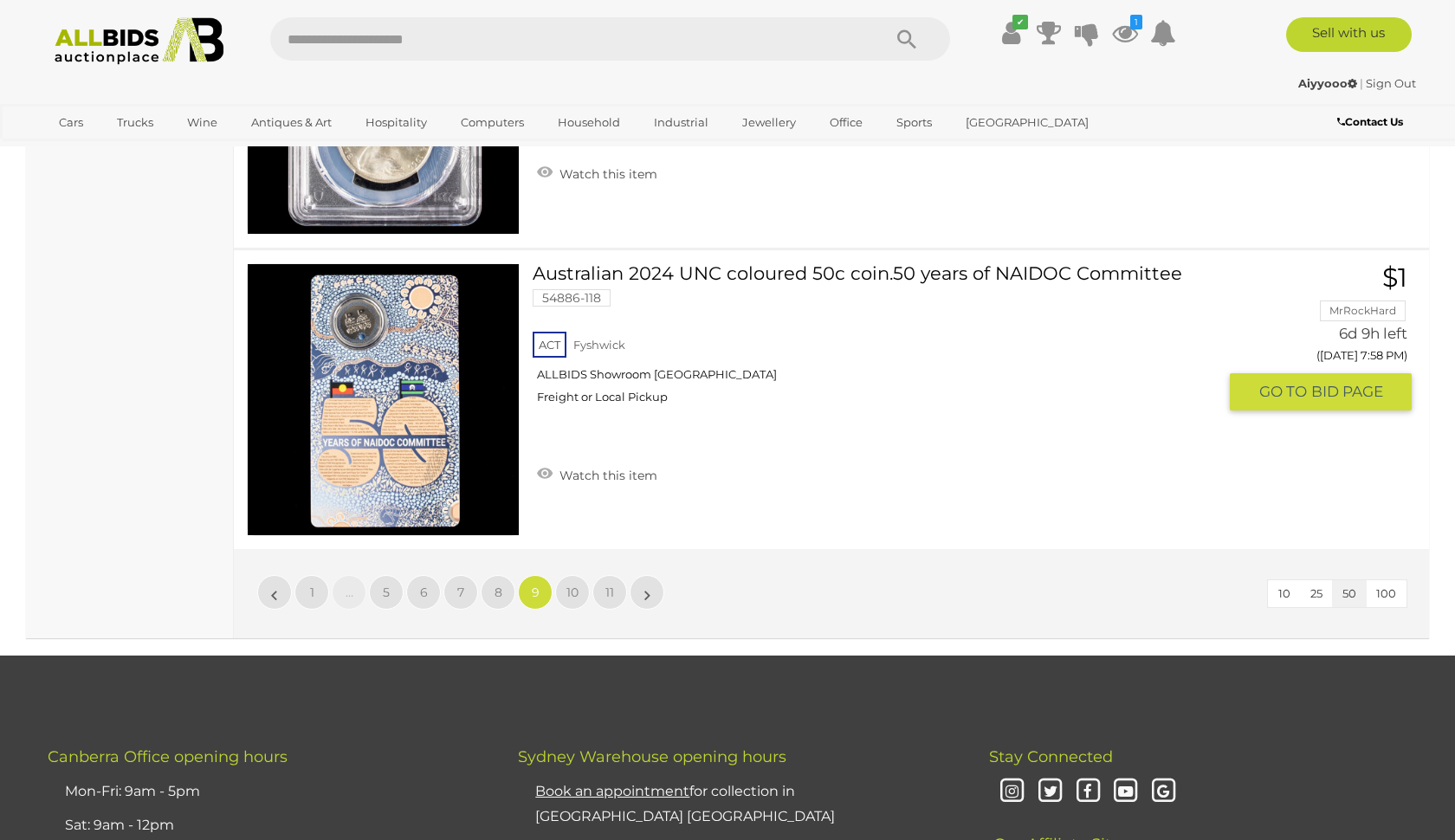
scroll to position [15015, 0]
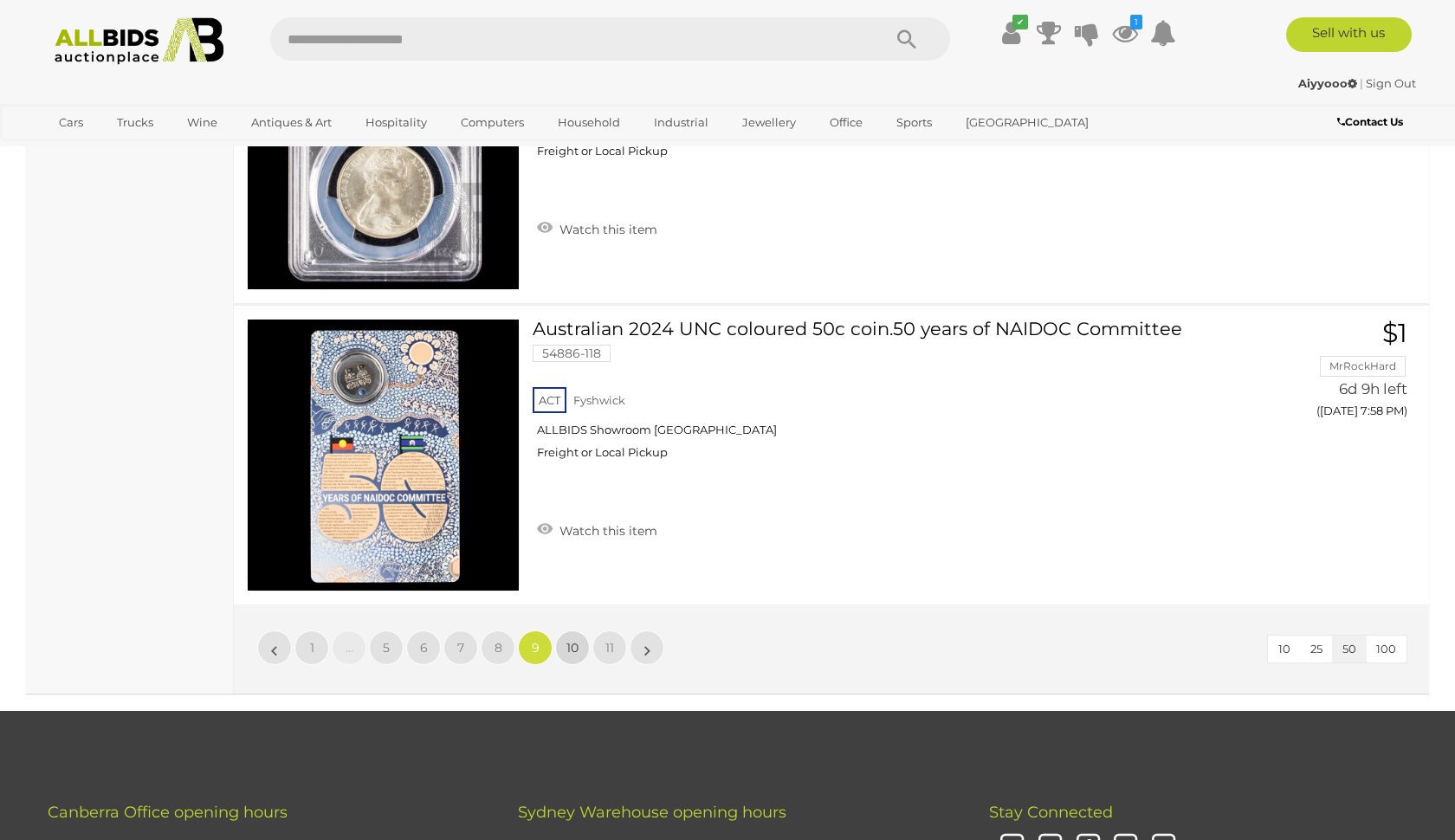
click at [572, 640] on span "10" at bounding box center [572, 647] width 12 height 16
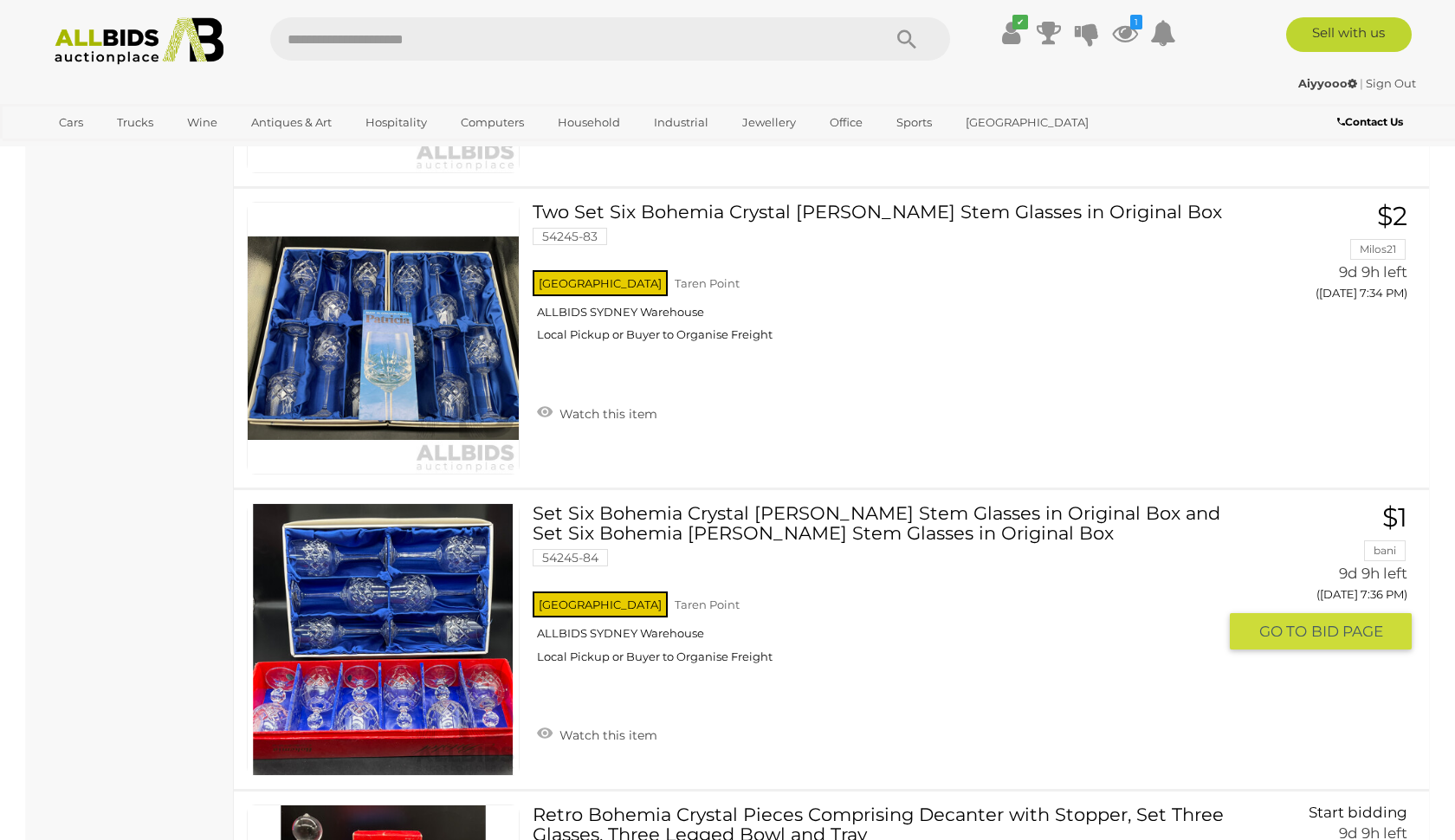
scroll to position [14806, 0]
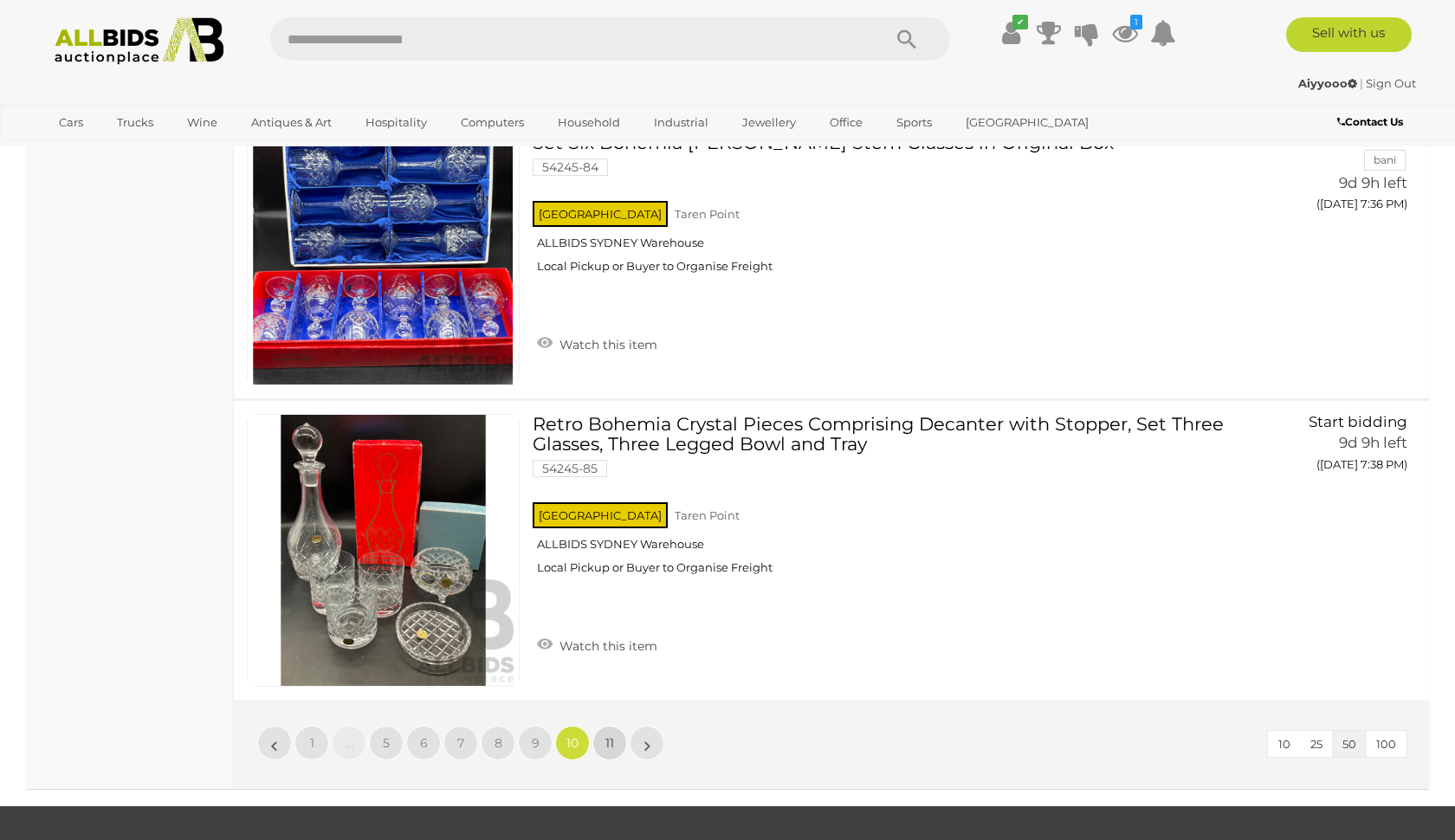
click at [616, 726] on link "11" at bounding box center [609, 743] width 34 height 34
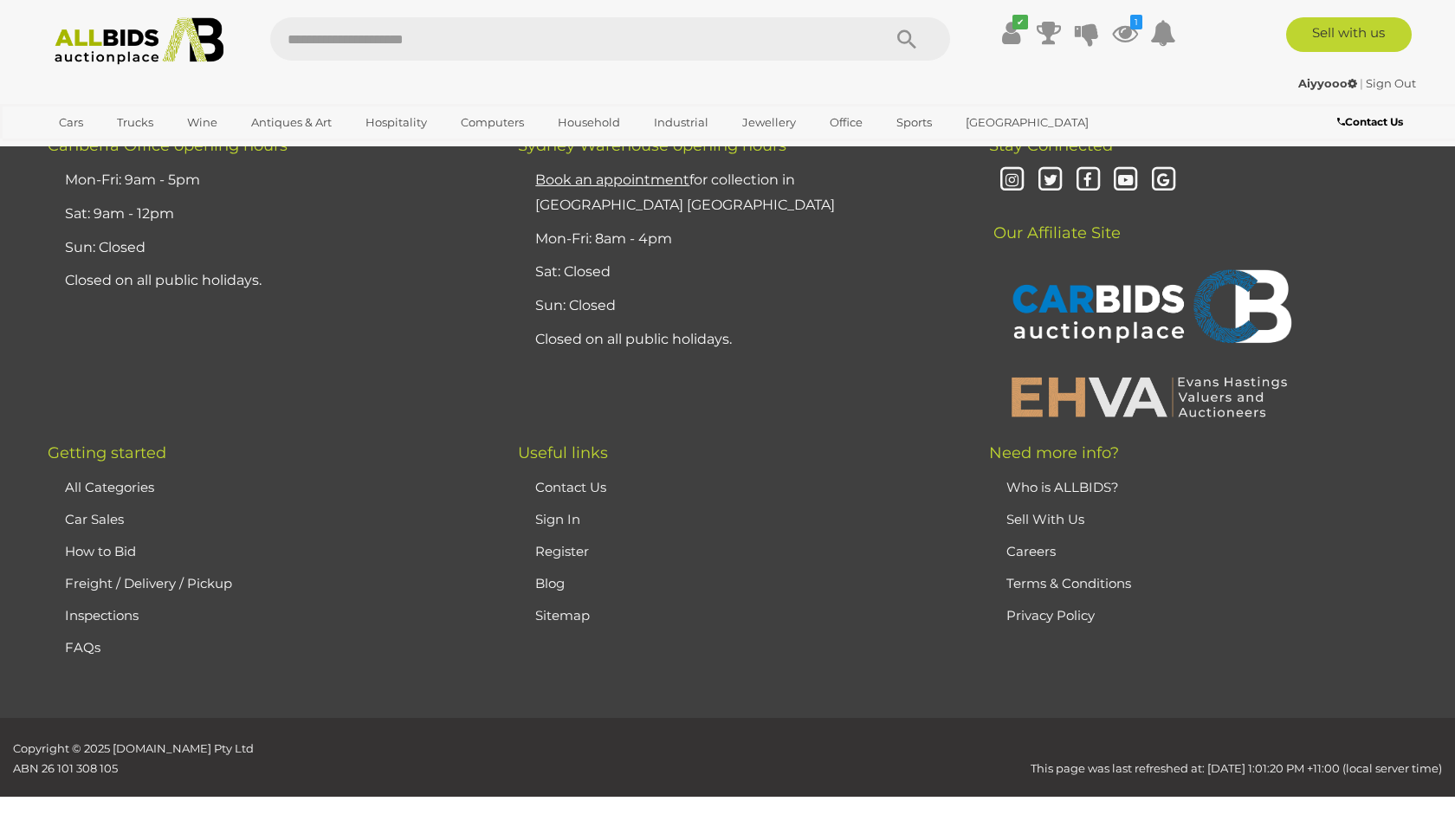
scroll to position [335, 0]
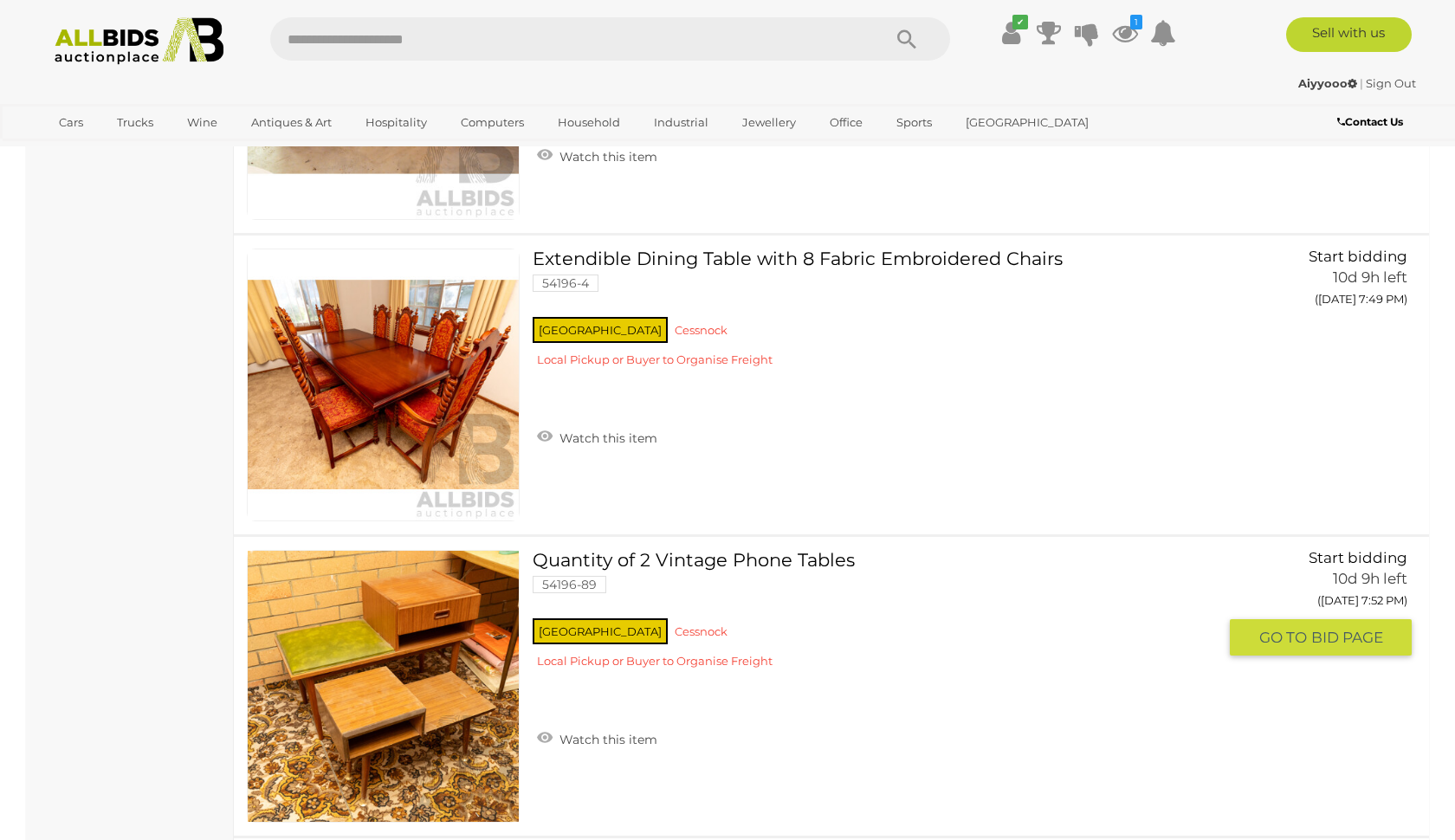
scroll to position [7443, 0]
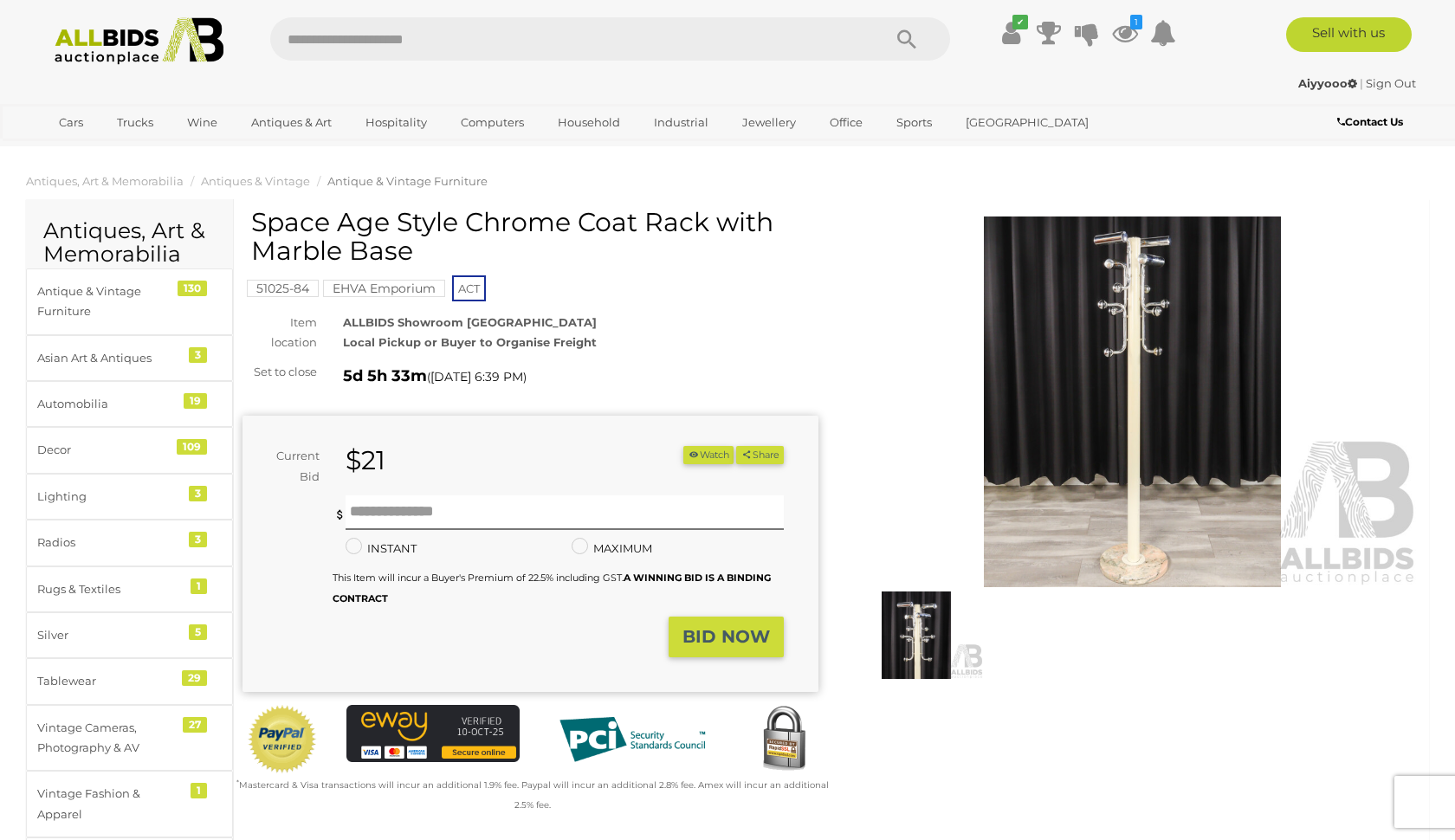
click at [1068, 401] on img at bounding box center [1132, 402] width 576 height 372
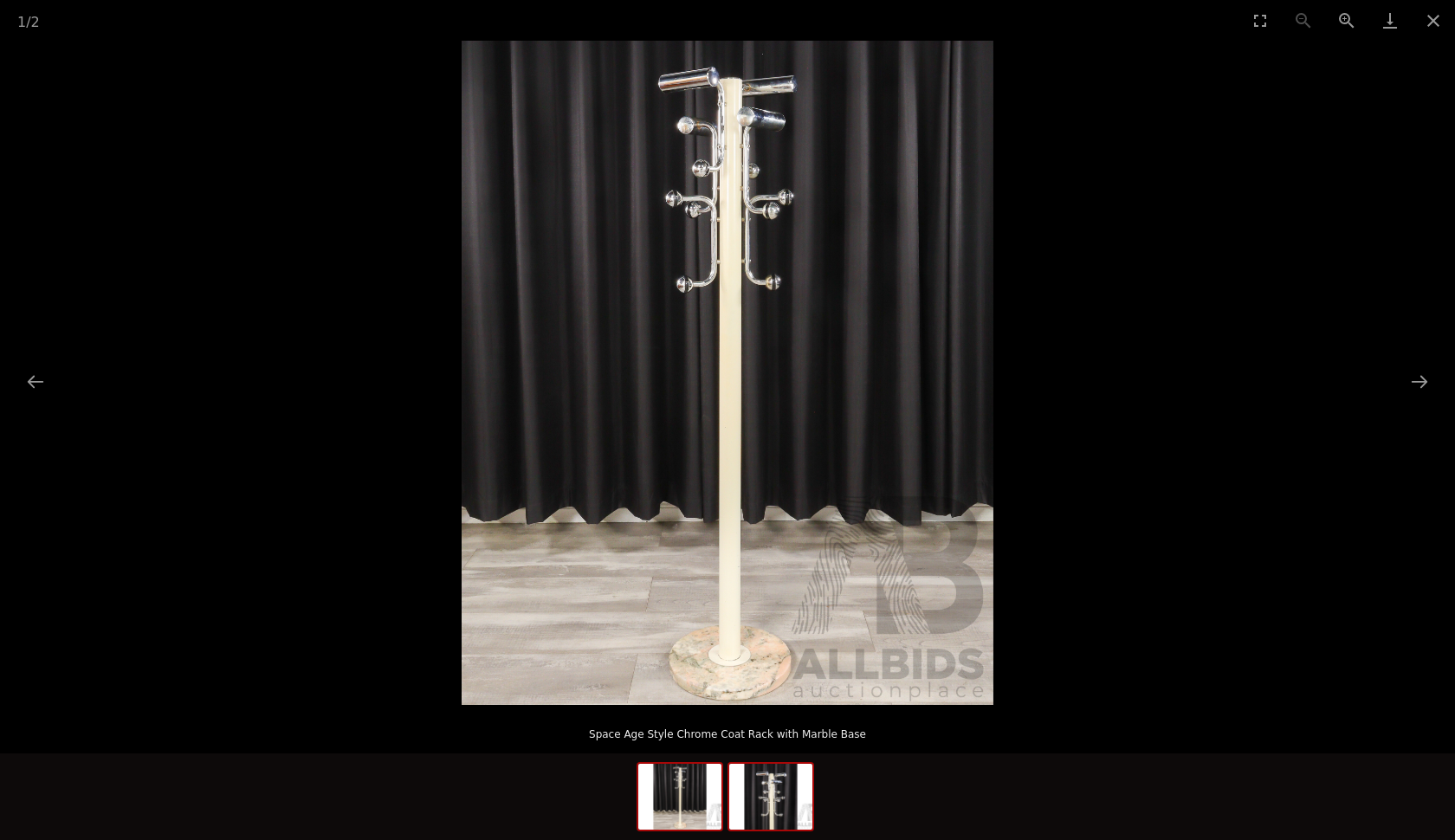
click at [750, 806] on img at bounding box center [772, 796] width 83 height 66
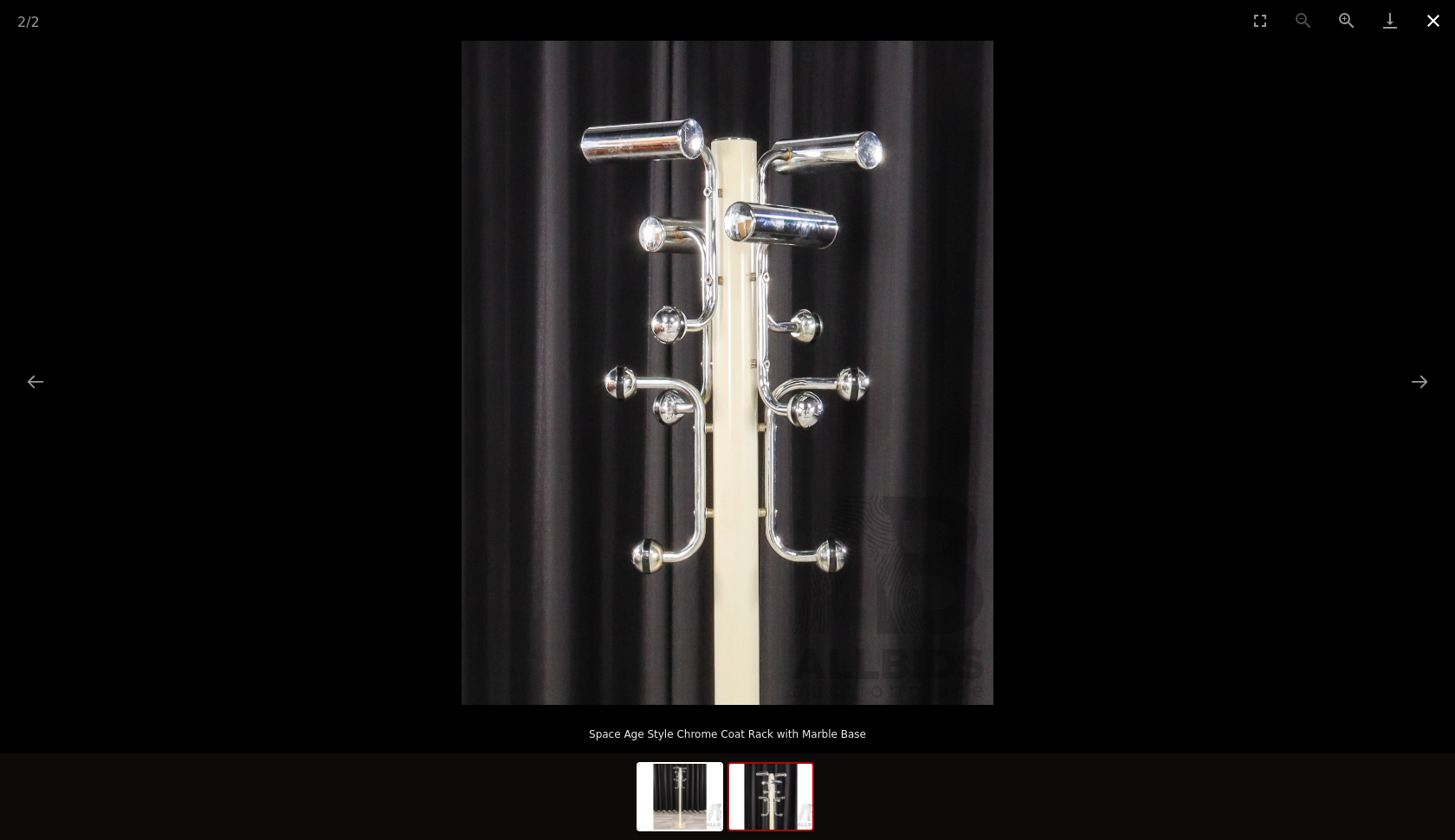
click at [1440, 23] on button "Close gallery" at bounding box center [1434, 20] width 44 height 41
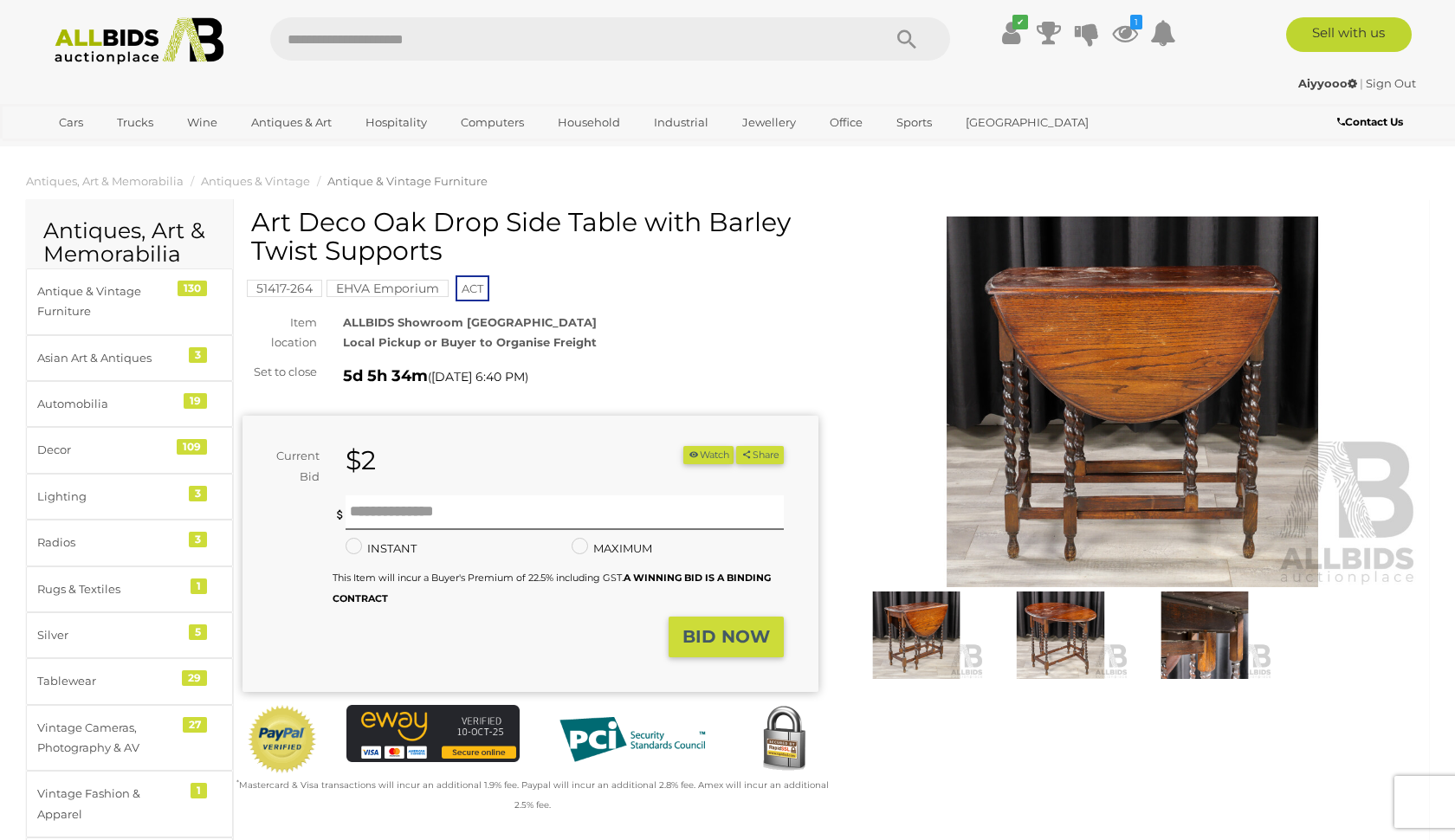
click at [1093, 443] on img at bounding box center [1132, 402] width 576 height 372
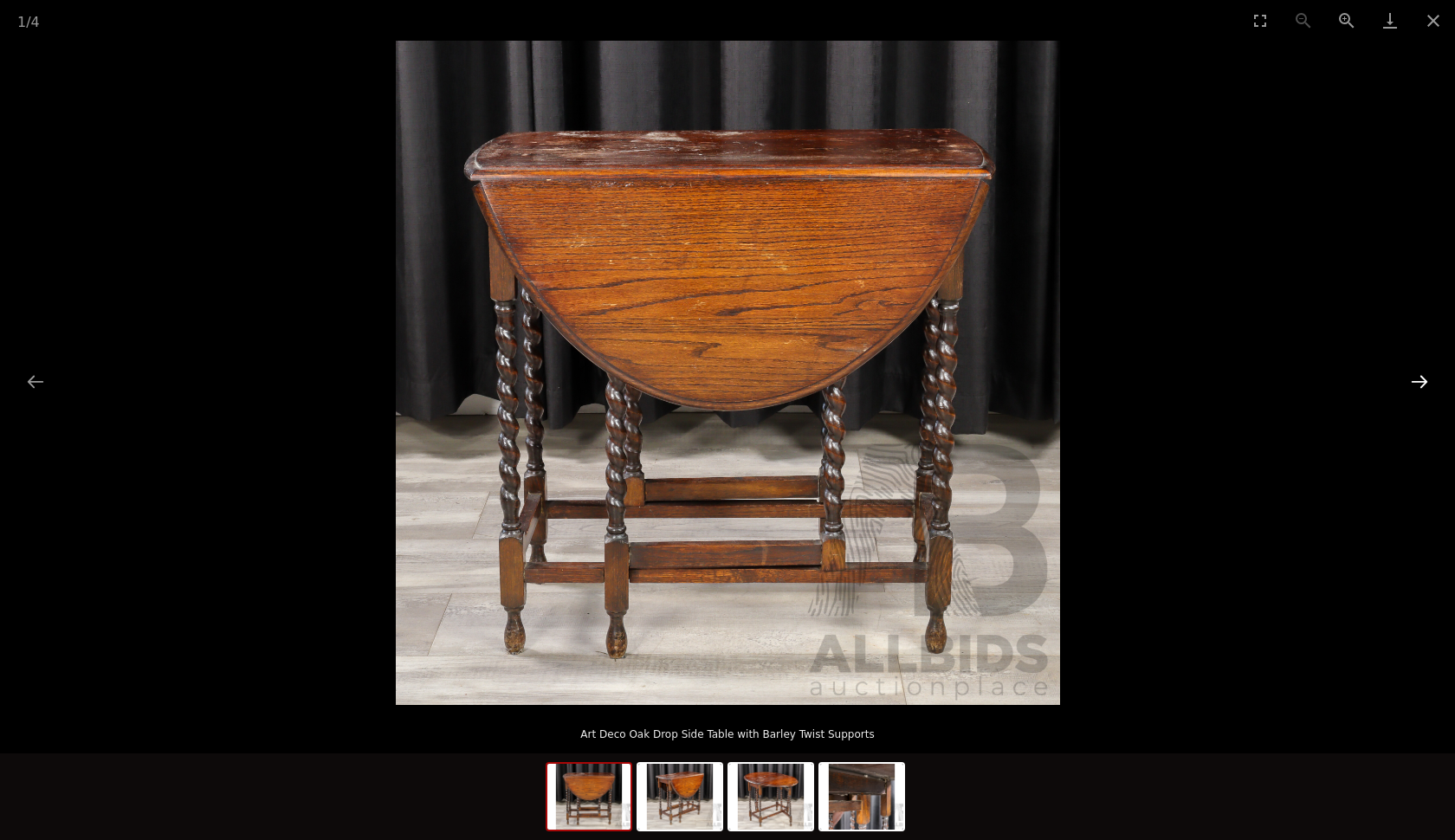
click at [1414, 394] on button "Next slide" at bounding box center [1419, 381] width 36 height 33
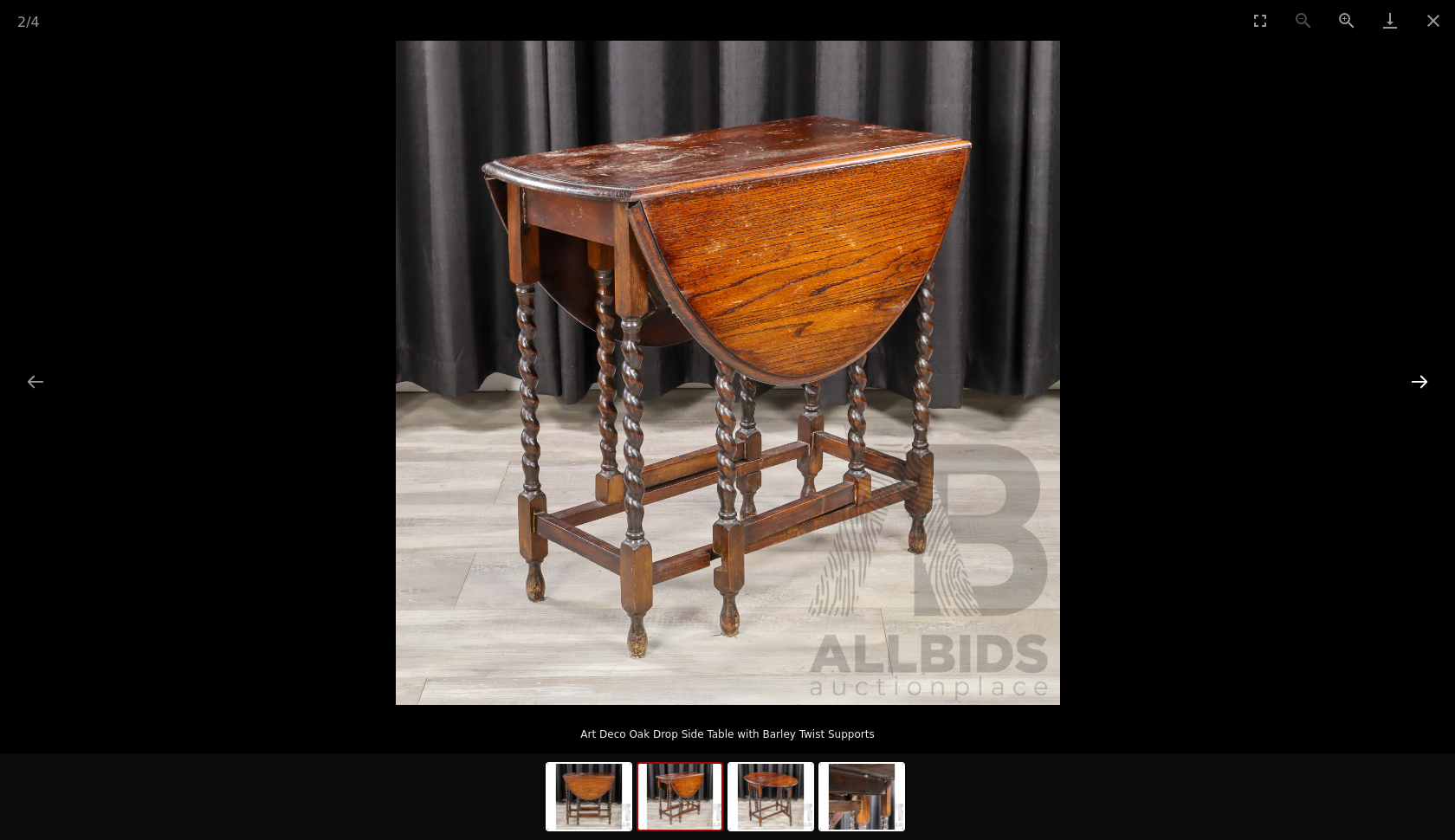
click at [1414, 394] on button "Next slide" at bounding box center [1419, 381] width 36 height 33
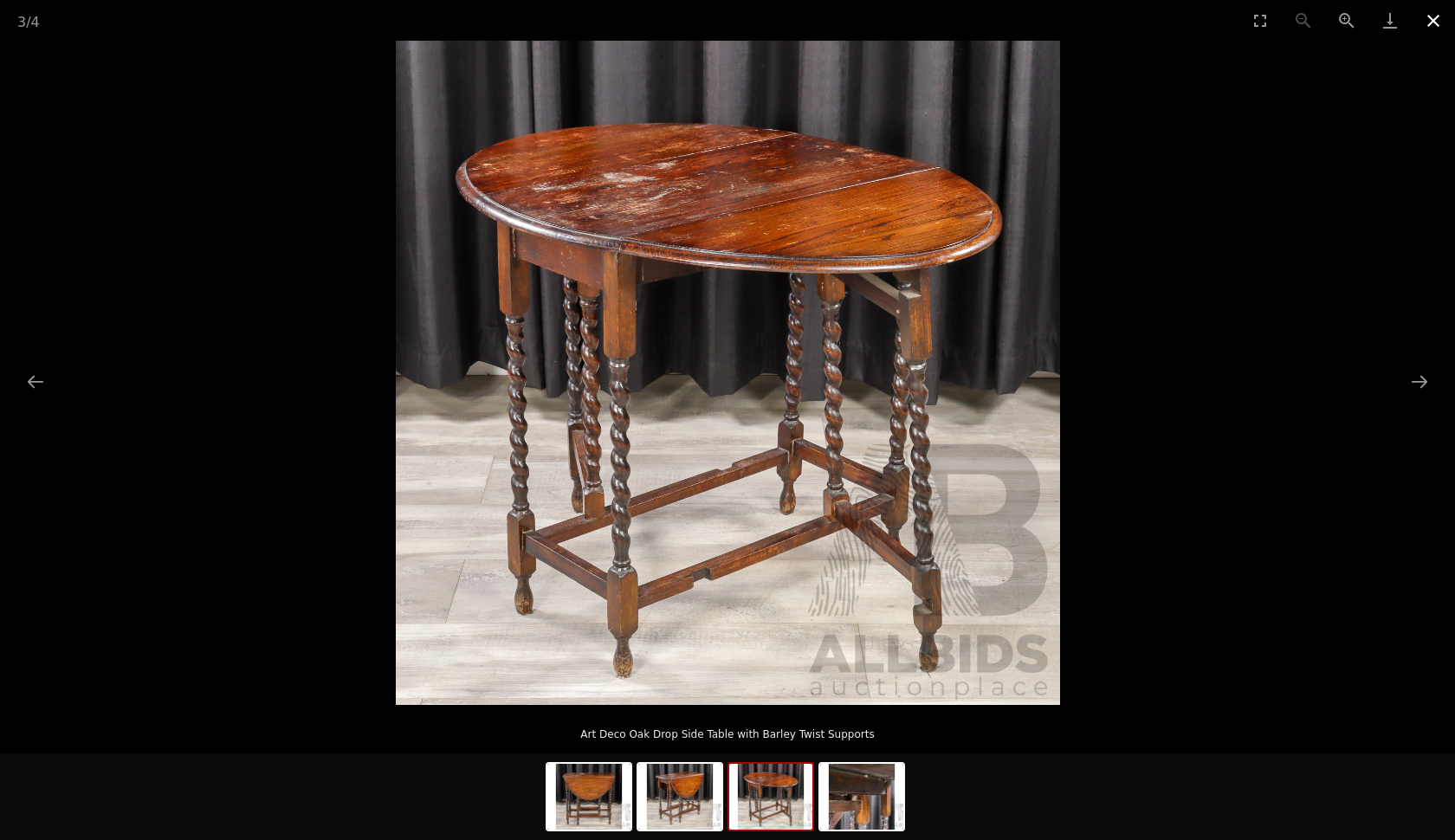
click at [1444, 24] on button "Close gallery" at bounding box center [1434, 20] width 44 height 41
